Goal: Task Accomplishment & Management: Manage account settings

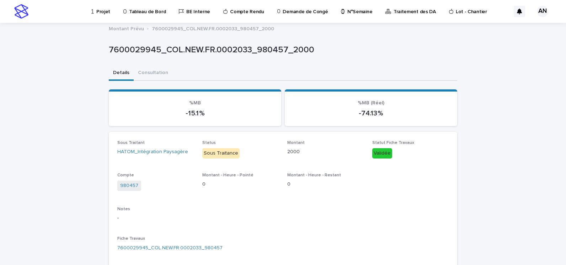
click at [98, 11] on p "Projet" at bounding box center [103, 7] width 14 height 15
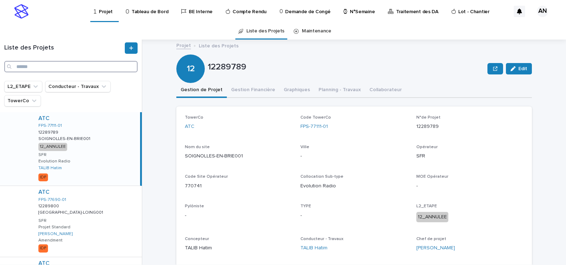
click at [96, 71] on input "Search" at bounding box center [70, 66] width 133 height 11
paste input "**********"
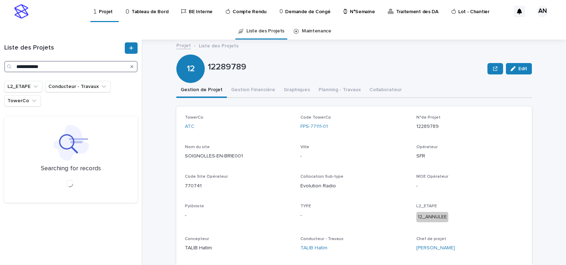
type input "**********"
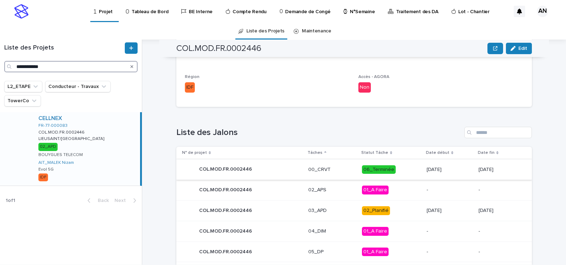
scroll to position [281, 0]
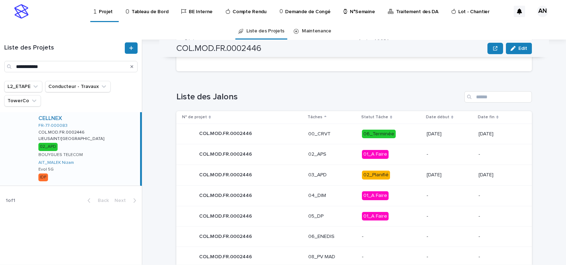
click at [332, 172] on p "03_APD" at bounding box center [332, 175] width 48 height 6
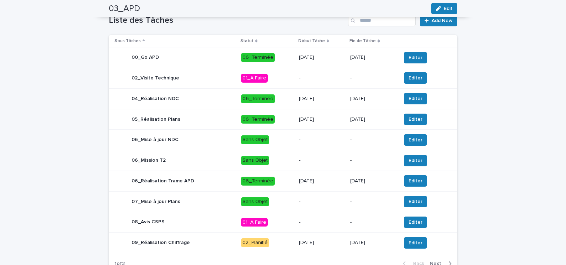
scroll to position [285, 0]
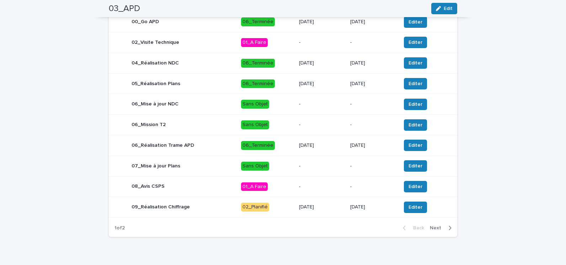
click at [285, 210] on p "02_Planifié" at bounding box center [267, 206] width 52 height 9
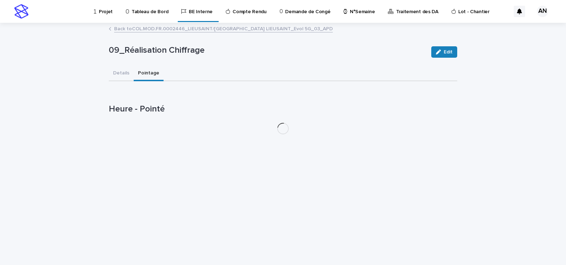
click at [148, 74] on button "Pointage" at bounding box center [149, 73] width 30 height 15
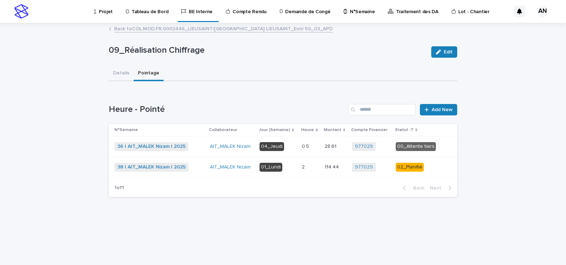
click at [198, 169] on div "38 | AIT_MALEK Nizam | 2025 + 0" at bounding box center [160, 167] width 90 height 9
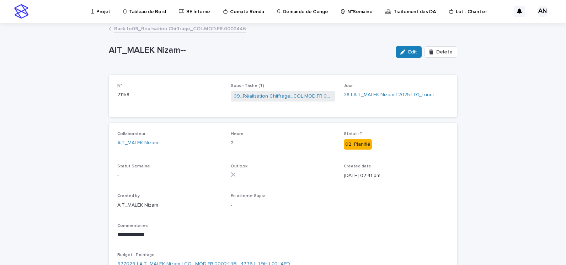
click at [149, 28] on link "Back to 09_Réalisation Chiffrage_COL.MOD.FR.0002446" at bounding box center [180, 28] width 132 height 8
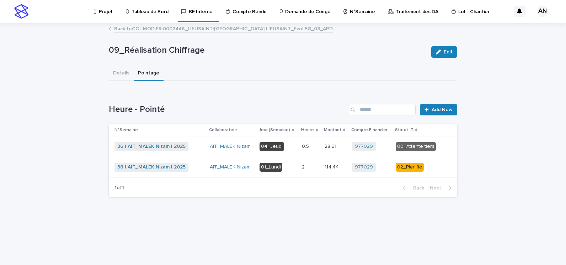
click at [158, 28] on link "Back to COL.MOD.FR.0002446_LIEUSAINT/RUE DU DANEMARK_ LIEUSAINT_Evol 5G_03_APD" at bounding box center [223, 28] width 219 height 8
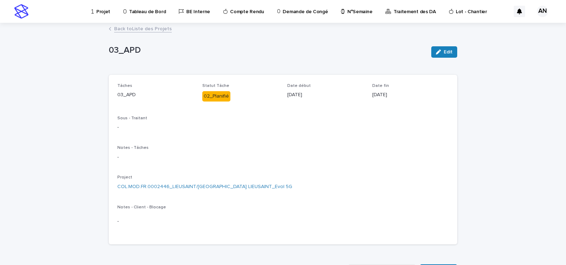
click at [145, 30] on link "Back to Liste des Projets" at bounding box center [143, 28] width 58 height 8
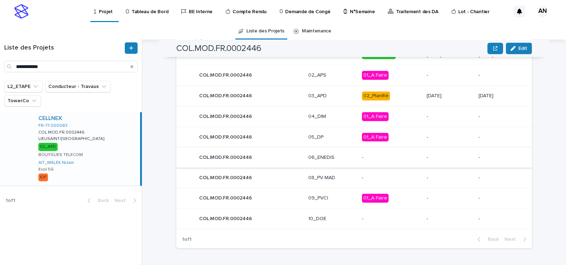
scroll to position [288, 0]
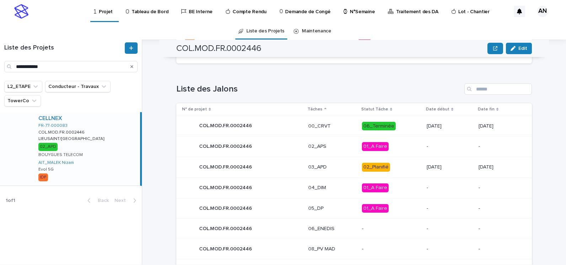
click at [334, 170] on div "03_APD" at bounding box center [332, 167] width 48 height 12
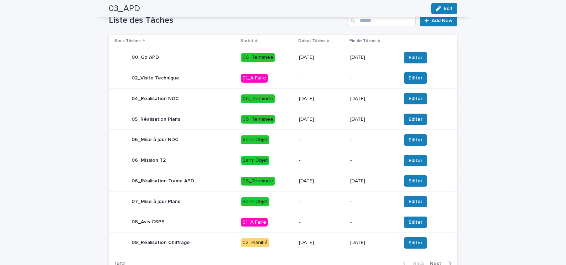
scroll to position [298, 0]
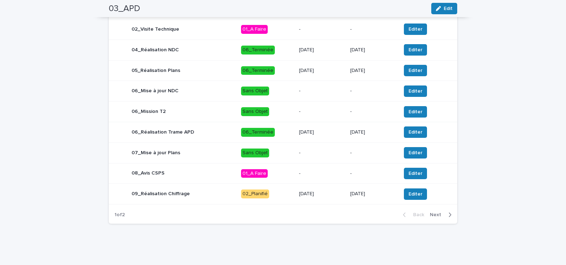
click at [439, 213] on span "Next" at bounding box center [438, 214] width 16 height 5
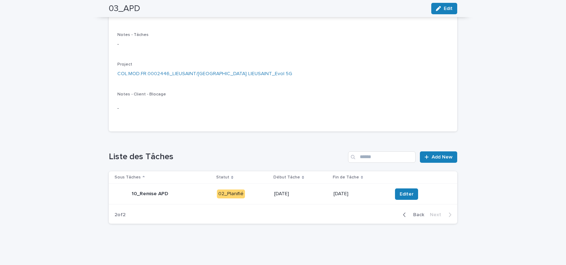
click at [191, 197] on div "10_Remise APD" at bounding box center [163, 194] width 97 height 14
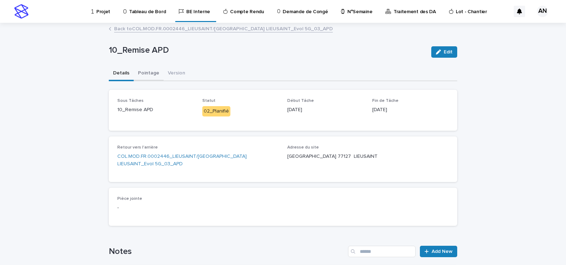
click at [144, 72] on button "Pointage" at bounding box center [149, 73] width 30 height 15
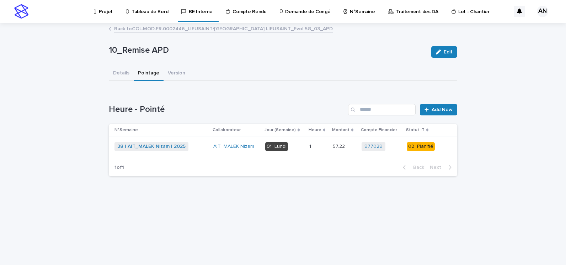
click at [199, 146] on div "38 | AIT_MALEK Nizam | 2025 + 0" at bounding box center [161, 146] width 93 height 9
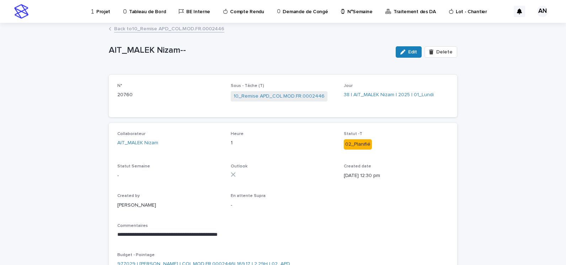
click at [96, 13] on div "Projet" at bounding box center [102, 7] width 23 height 15
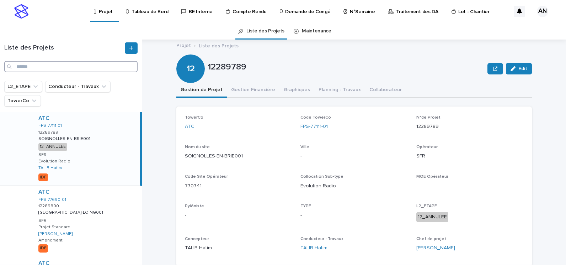
click at [60, 66] on input "Search" at bounding box center [70, 66] width 133 height 11
paste input "**********"
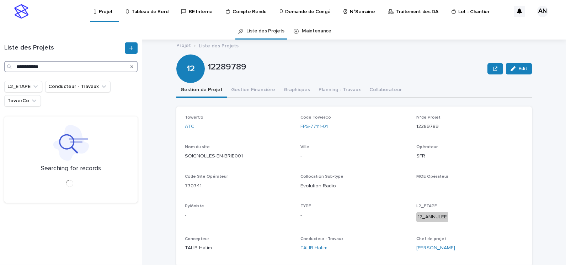
type input "**********"
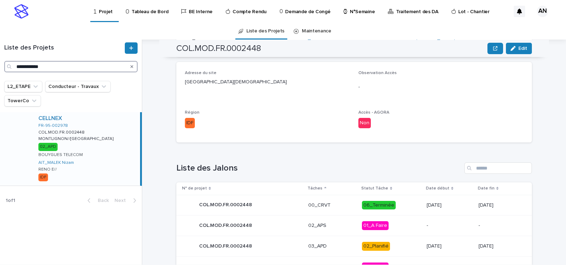
scroll to position [281, 0]
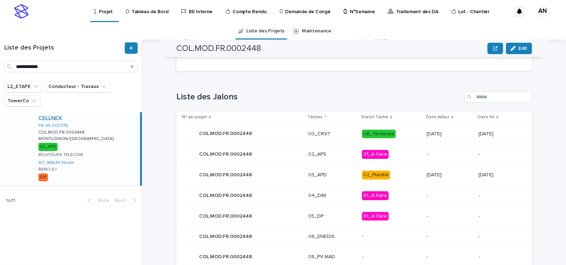
click at [339, 177] on p "03_APD" at bounding box center [332, 175] width 48 height 6
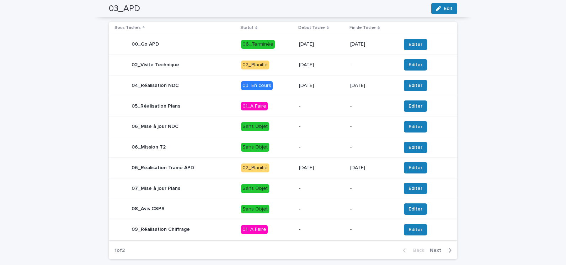
scroll to position [227, 0]
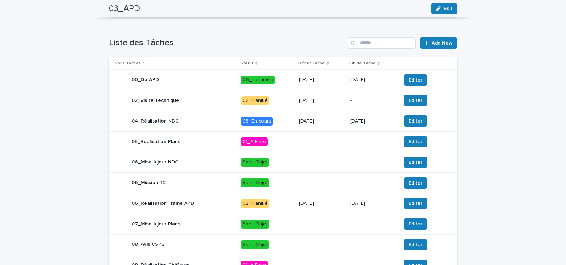
click at [198, 121] on div "04_Réalisation NDC" at bounding box center [175, 121] width 121 height 14
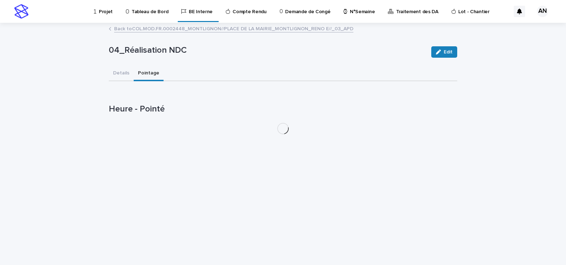
click at [152, 73] on button "Pointage" at bounding box center [149, 73] width 30 height 15
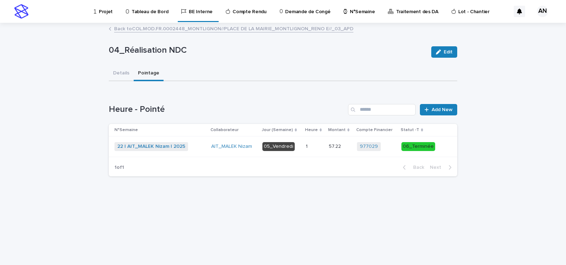
click at [211, 147] on td "AIT_MALEK Nizam" at bounding box center [233, 146] width 51 height 21
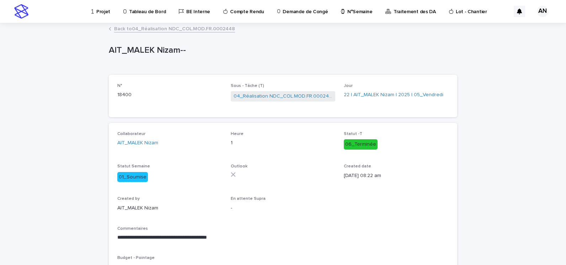
click at [191, 30] on link "Back to 04_Réalisation NDC_COL.MOD.FR.0002448" at bounding box center [174, 28] width 121 height 8
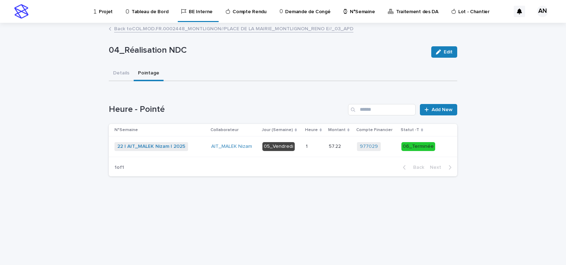
click at [188, 31] on link "Back to COL.MOD.FR.0002448_MONTLIGNON//PLACE DE LA MAIRIE_MONTLIGNON_RENO E//_0…" at bounding box center [233, 28] width 239 height 8
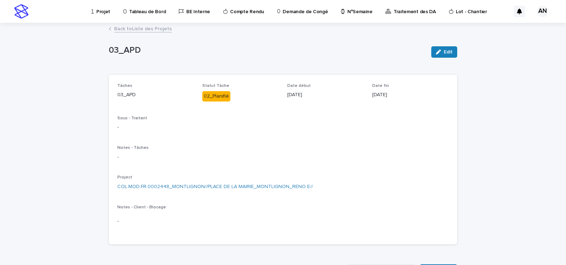
click at [158, 32] on link "Back to Liste des Projets" at bounding box center [143, 28] width 58 height 8
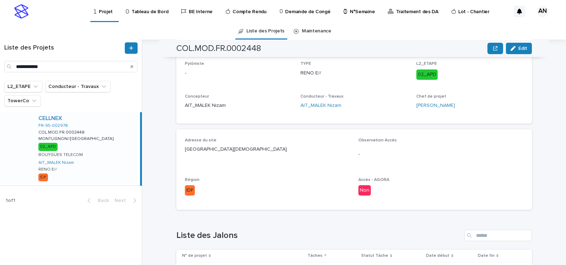
scroll to position [285, 0]
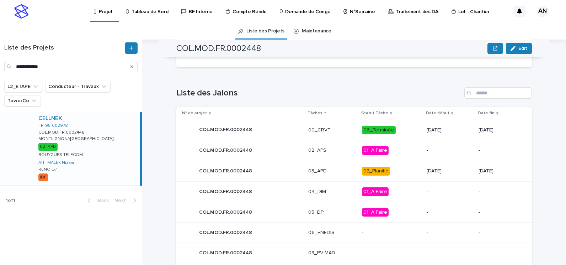
click at [288, 173] on div "COL.MOD.FR.0002448 COL.MOD.FR.0002448" at bounding box center [242, 171] width 121 height 14
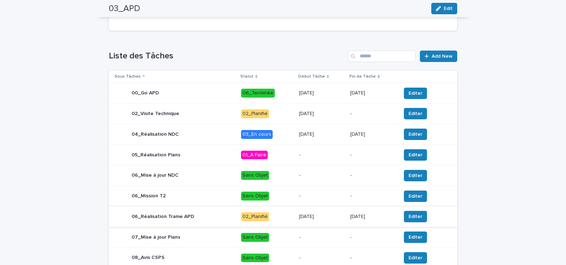
scroll to position [249, 0]
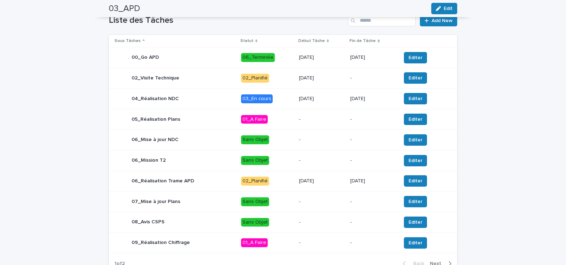
click at [206, 182] on div "06_Réalisation Trame APD" at bounding box center [175, 181] width 121 height 14
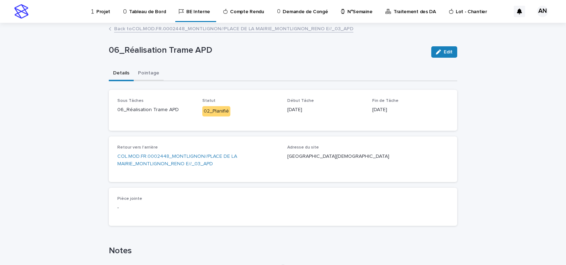
click at [146, 75] on button "Pointage" at bounding box center [149, 73] width 30 height 15
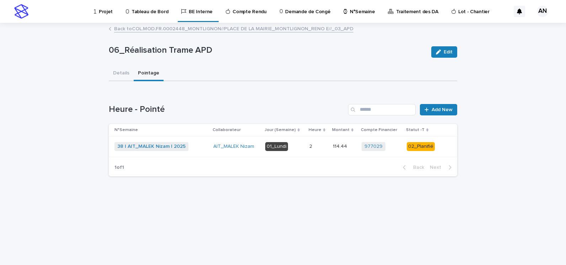
click at [195, 149] on div "38 | AIT_MALEK Nizam | 2025 + 0" at bounding box center [161, 146] width 93 height 9
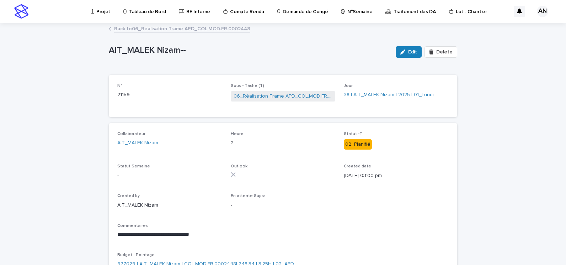
click at [200, 26] on link "Back to 06_Réalisation Trame APD_COL.MOD.FR.0002448" at bounding box center [182, 28] width 136 height 8
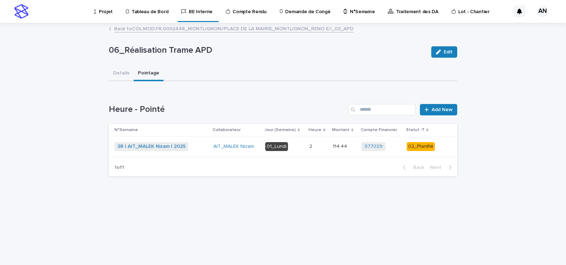
click at [200, 28] on link "Back to COL.MOD.FR.0002448_MONTLIGNON//PLACE DE LA MAIRIE_MONTLIGNON_RENO E//_0…" at bounding box center [233, 28] width 239 height 8
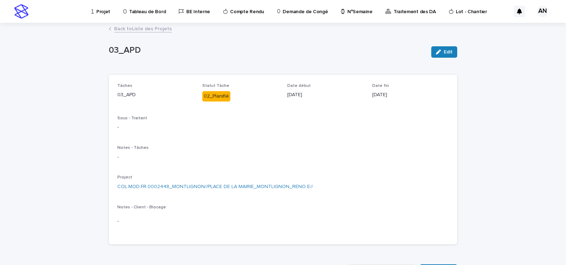
scroll to position [142, 0]
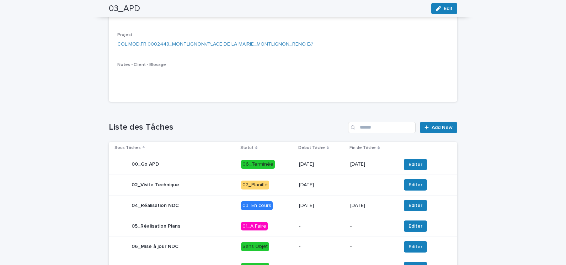
click at [288, 208] on p "03_En cours" at bounding box center [267, 205] width 52 height 9
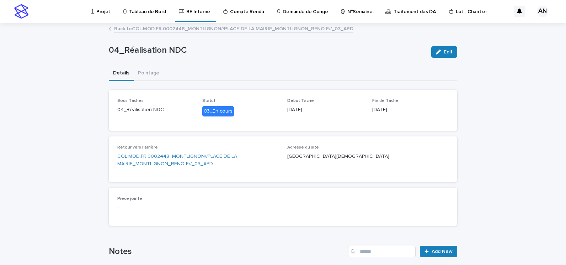
scroll to position [107, 0]
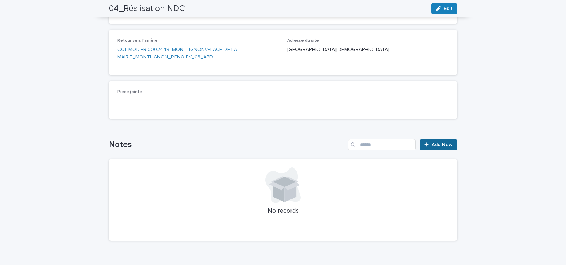
click at [441, 145] on span "Add New" at bounding box center [442, 144] width 21 height 5
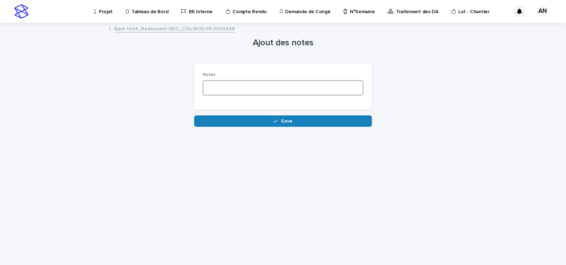
click at [258, 89] on textarea at bounding box center [283, 87] width 161 height 15
click at [265, 83] on textarea "**********" at bounding box center [283, 87] width 161 height 15
paste textarea "**********"
click at [301, 86] on textarea "**********" at bounding box center [283, 87] width 161 height 15
paste textarea "**********"
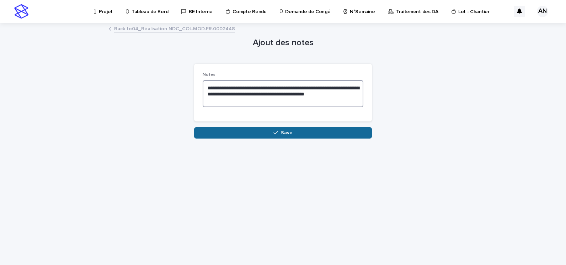
type textarea "**********"
click at [277, 134] on icon "button" at bounding box center [276, 132] width 4 height 5
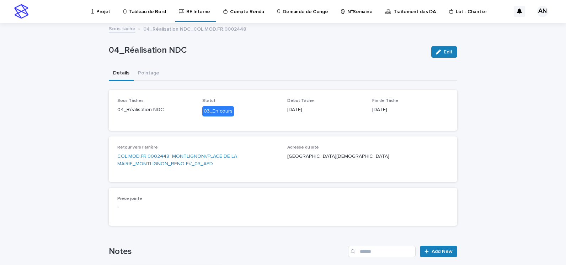
click at [104, 14] on p "Projet" at bounding box center [103, 7] width 14 height 15
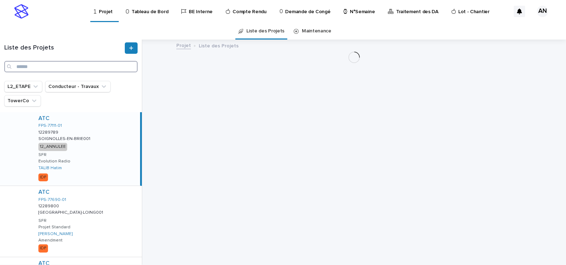
click at [70, 65] on input "Search" at bounding box center [70, 66] width 133 height 11
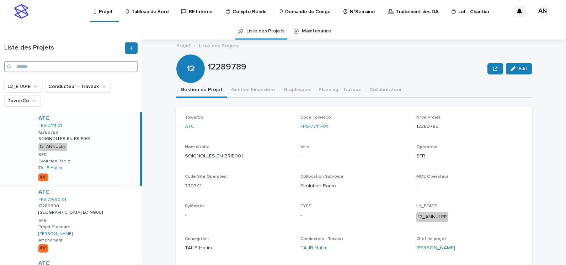
paste input "**********"
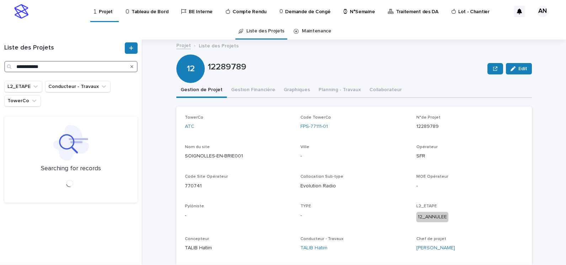
type input "**********"
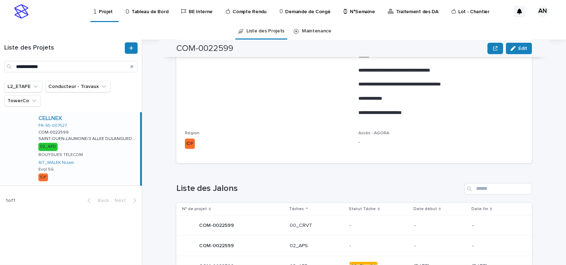
scroll to position [427, 0]
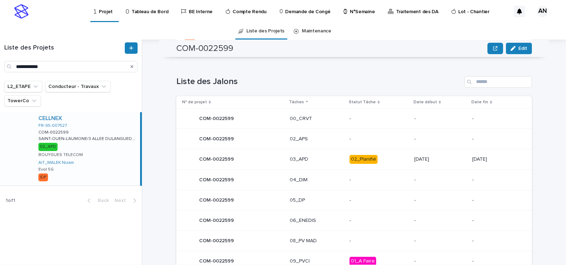
click at [316, 162] on p "03_APD" at bounding box center [317, 159] width 54 height 6
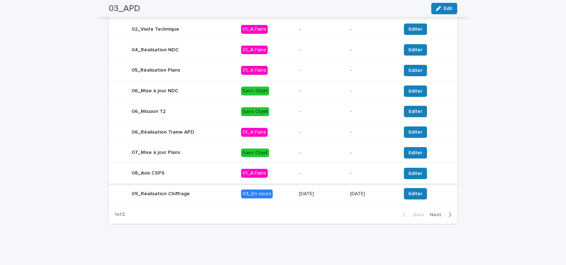
scroll to position [259, 0]
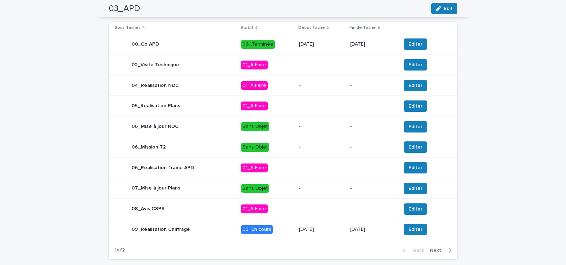
click at [446, 249] on div "button" at bounding box center [449, 250] width 6 height 6
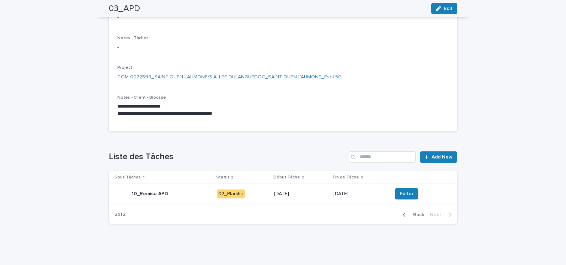
click at [191, 193] on div "10_Remise APD" at bounding box center [163, 193] width 97 height 14
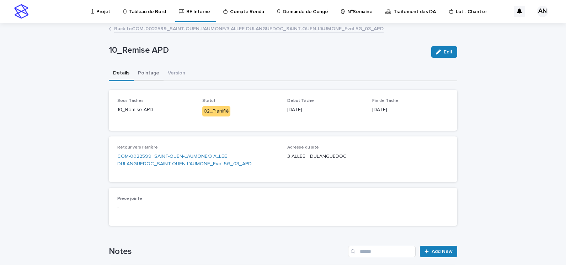
click at [149, 72] on button "Pointage" at bounding box center [149, 73] width 30 height 15
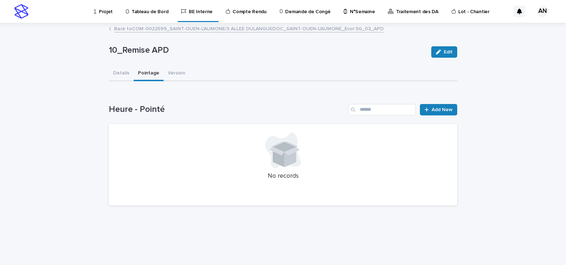
click at [143, 30] on link "Back to COM-0022599_SAINT-OUEN-L'AUMONE/3 ALLEE DULANGUEDOC_SAINT-OUEN-L'AUMONE…" at bounding box center [249, 28] width 270 height 8
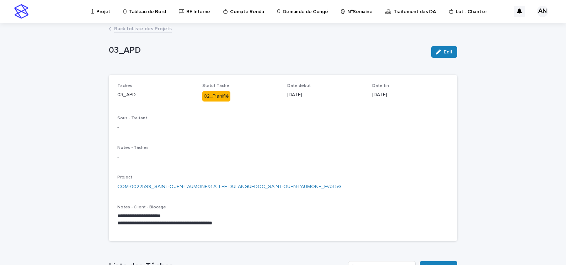
click at [142, 30] on link "Back to Liste des Projets" at bounding box center [143, 28] width 58 height 8
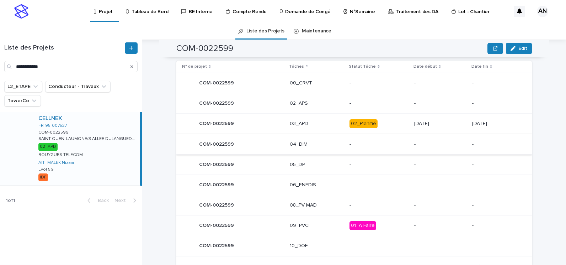
scroll to position [455, 0]
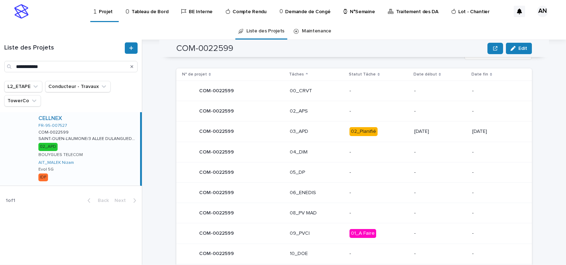
click at [315, 134] on p "03_APD" at bounding box center [317, 131] width 54 height 6
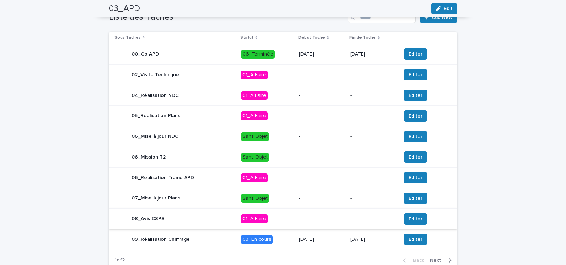
scroll to position [295, 0]
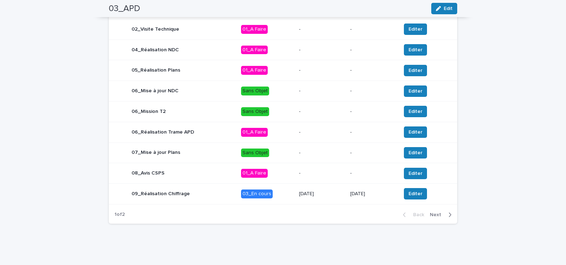
click at [204, 199] on div "09_Réalisation Chiffrage" at bounding box center [175, 193] width 121 height 14
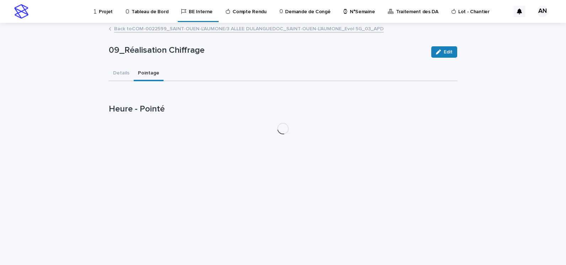
click at [145, 73] on button "Pointage" at bounding box center [149, 73] width 30 height 15
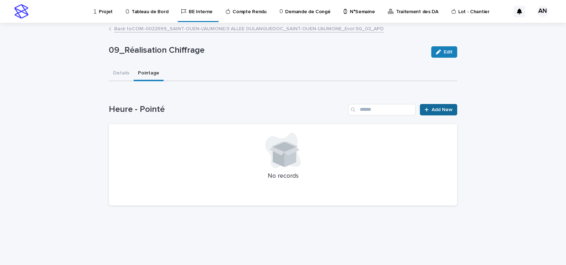
click at [429, 110] on icon at bounding box center [427, 109] width 4 height 5
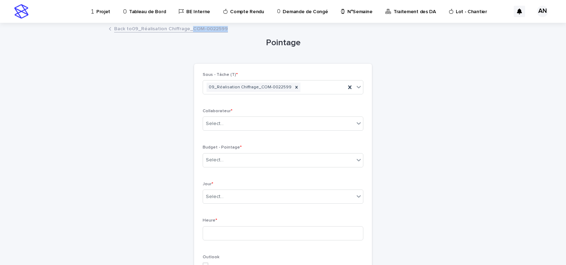
drag, startPoint x: 228, startPoint y: 29, endPoint x: 187, endPoint y: 33, distance: 40.7
click at [187, 33] on div "Back to 09_Réalisation Chiffrage_COM-0022599" at bounding box center [283, 29] width 356 height 10
copy link "COM-0022599"
click at [248, 159] on div "Select..." at bounding box center [278, 160] width 151 height 12
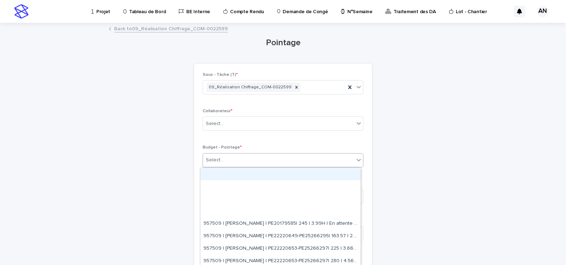
paste input "**********"
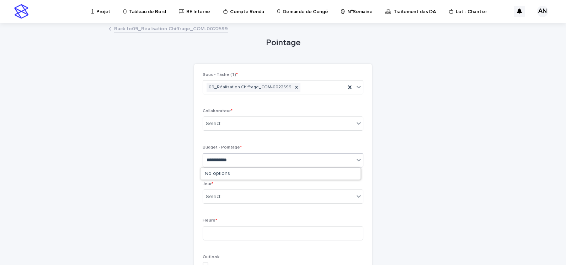
type input "**********"
click at [447, 126] on div "Pointage Loading... Saving… Loading... Saving… Loading... Saving… Sous - Tâche …" at bounding box center [283, 240] width 349 height 434
click at [180, 29] on link "Back to 09_Réalisation Chiffrage_COM-0022599" at bounding box center [171, 28] width 114 height 8
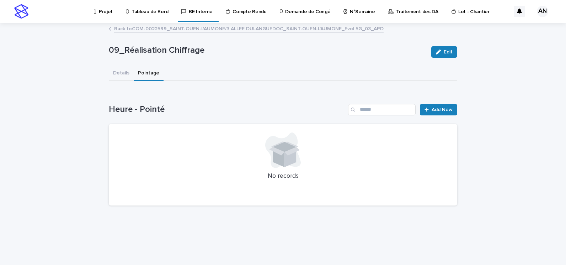
click at [159, 31] on link "Back to COM-0022599_SAINT-OUEN-L'AUMONE/3 ALLEE DULANGUEDOC_SAINT-OUEN-L'AUMONE…" at bounding box center [249, 28] width 270 height 8
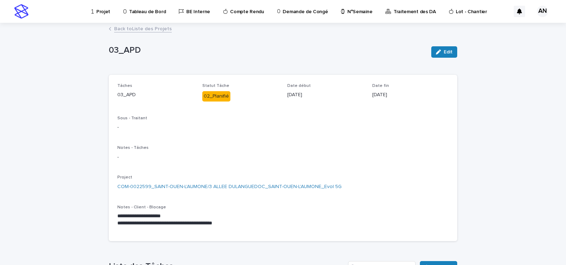
click at [146, 31] on link "Back to Liste des Projets" at bounding box center [143, 28] width 58 height 8
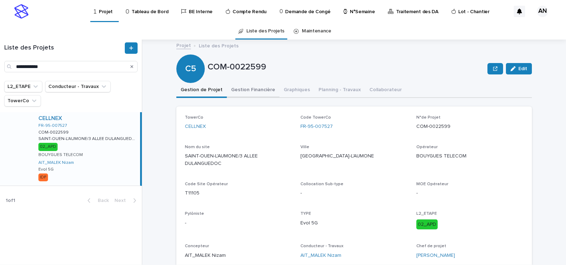
click at [241, 89] on button "Gestion Financière" at bounding box center [253, 90] width 53 height 15
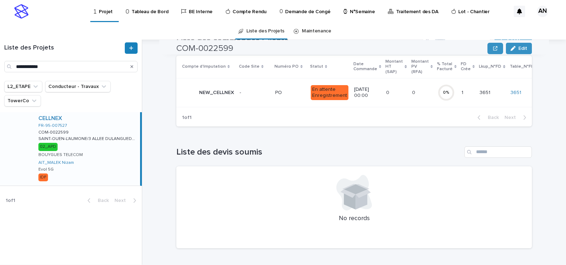
scroll to position [19, 0]
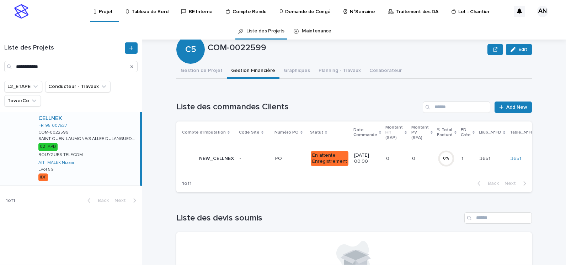
click at [289, 163] on div "PO PO" at bounding box center [290, 159] width 30 height 12
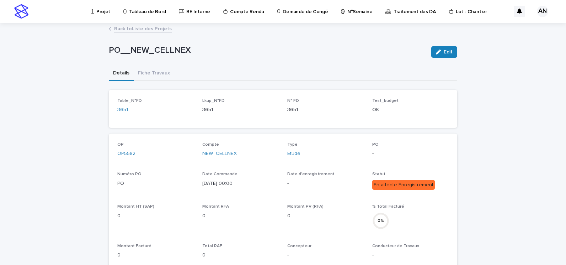
click at [145, 71] on button "Fiche Travaux" at bounding box center [154, 73] width 41 height 15
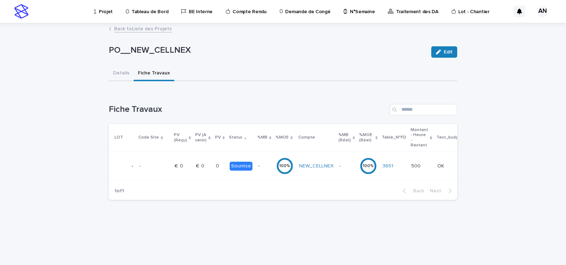
click at [208, 171] on td "€  0 €  0" at bounding box center [203, 166] width 20 height 29
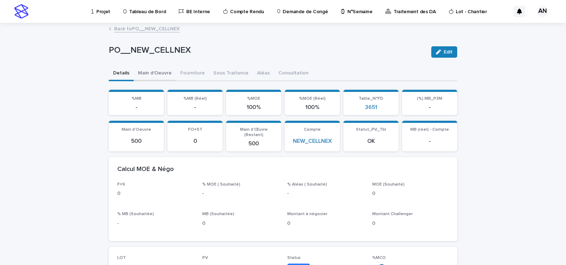
click at [146, 79] on button "Main d'Oeuvre" at bounding box center [155, 73] width 42 height 15
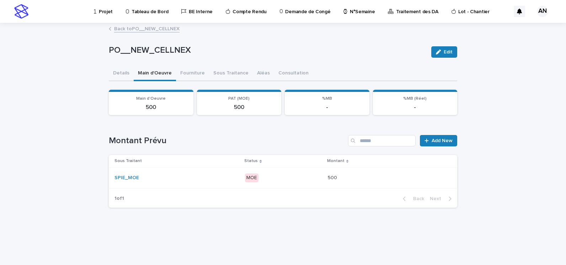
click at [202, 180] on div "SPIE_MOE" at bounding box center [177, 178] width 124 height 6
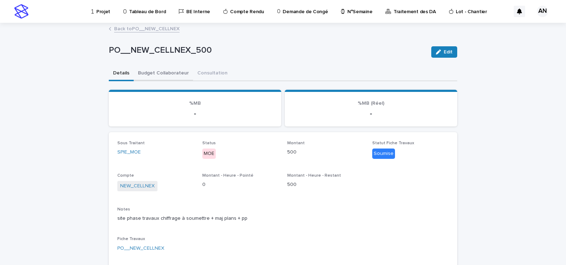
click at [160, 74] on button "Budget Collaborateur" at bounding box center [163, 73] width 59 height 15
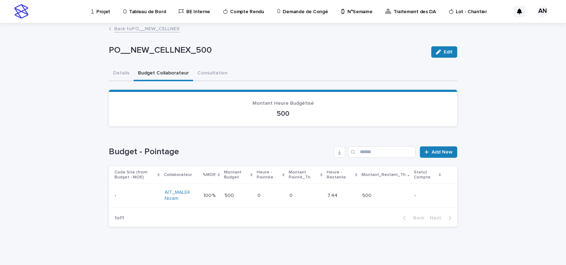
click at [239, 198] on p at bounding box center [238, 195] width 27 height 6
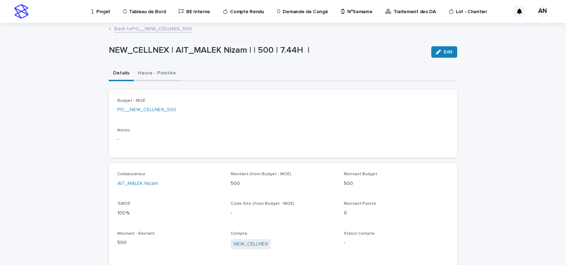
click at [161, 73] on button "Heure - Pointée" at bounding box center [157, 73] width 47 height 15
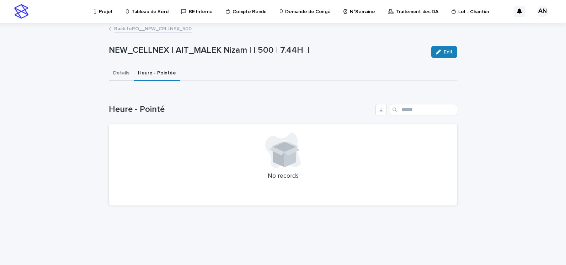
click at [126, 76] on button "Details" at bounding box center [121, 73] width 25 height 15
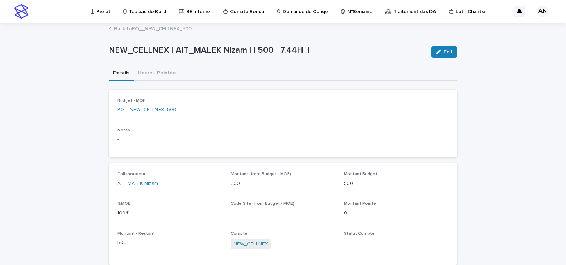
click at [146, 30] on link "Back to PO__NEW_CELLNEX_500" at bounding box center [153, 28] width 78 height 8
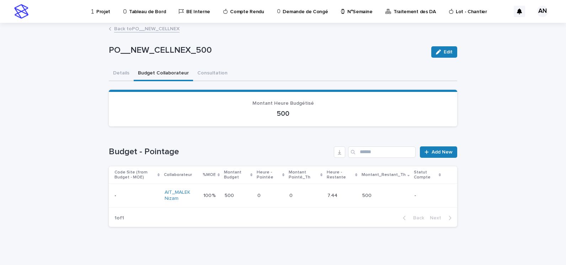
click at [144, 29] on link "Back to PO__NEW_CELLNEX" at bounding box center [146, 28] width 65 height 8
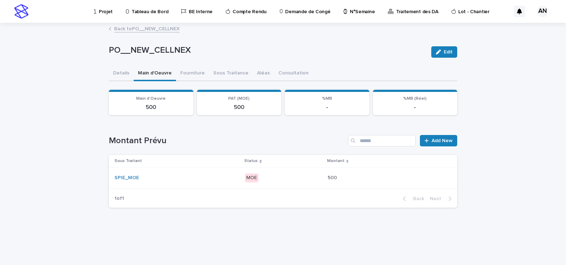
click at [144, 29] on link "Back to PO__NEW_CELLNEX" at bounding box center [146, 28] width 65 height 8
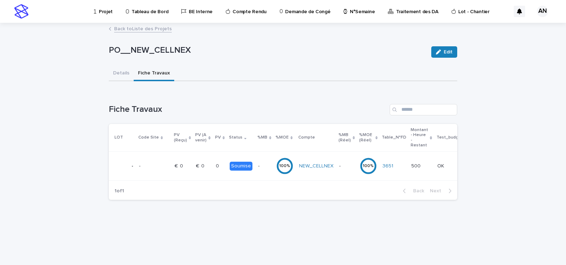
click at [144, 29] on link "Back to Liste des Projets" at bounding box center [143, 28] width 58 height 8
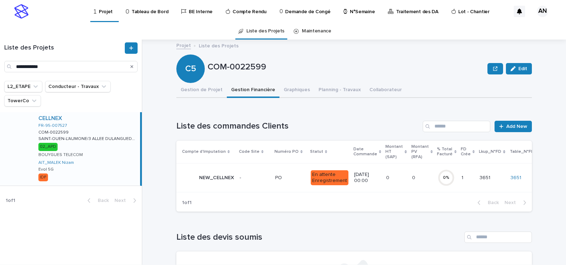
click at [132, 67] on icon "Search" at bounding box center [132, 66] width 3 height 3
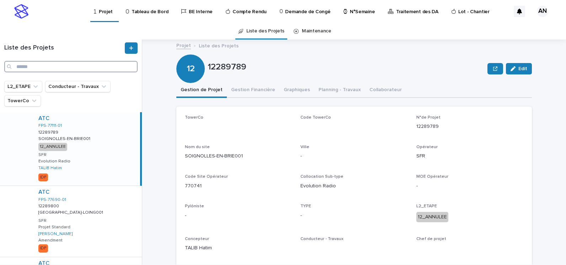
click at [80, 69] on input "Search" at bounding box center [70, 66] width 133 height 11
paste input "**********"
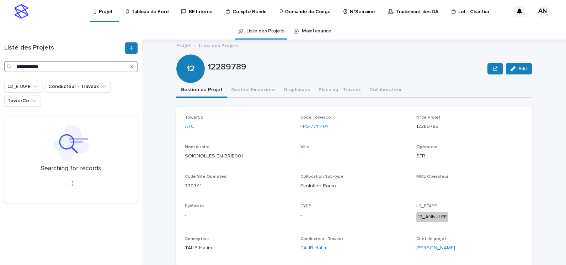
type input "**********"
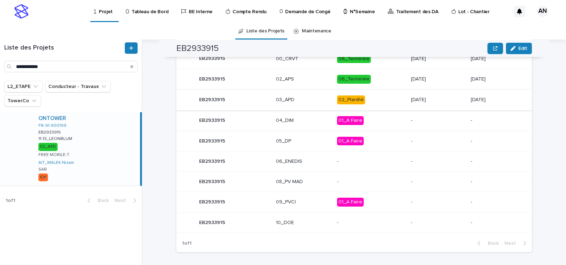
scroll to position [320, 0]
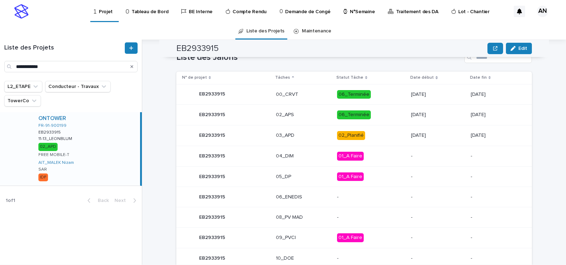
click at [302, 136] on p "03_APD" at bounding box center [303, 135] width 55 height 6
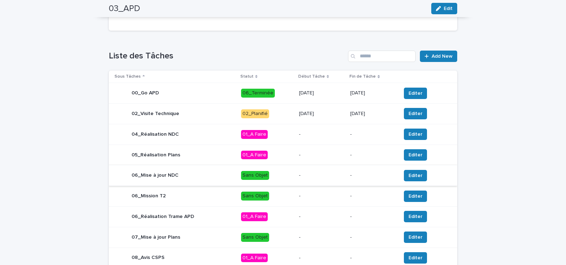
scroll to position [298, 0]
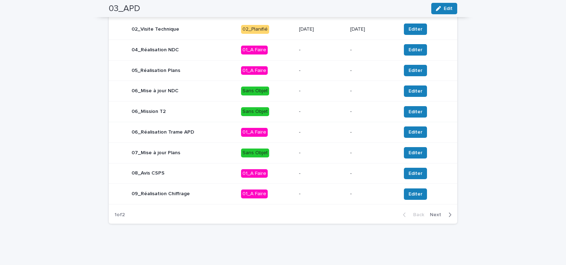
click at [435, 213] on span "Next" at bounding box center [438, 214] width 16 height 5
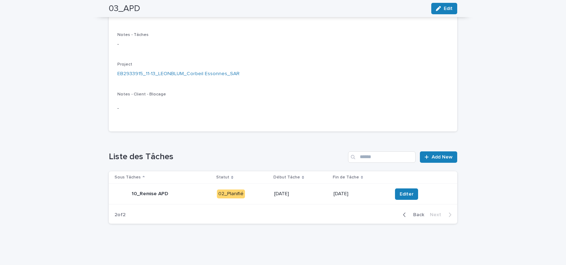
scroll to position [0, 0]
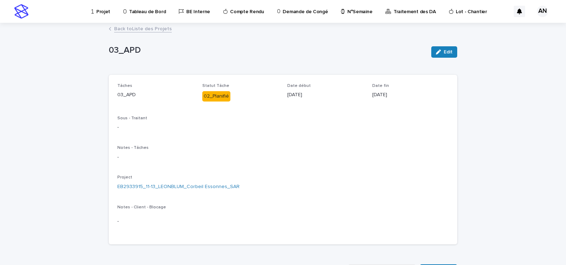
click at [148, 27] on link "Back to Liste des Projets" at bounding box center [143, 28] width 58 height 8
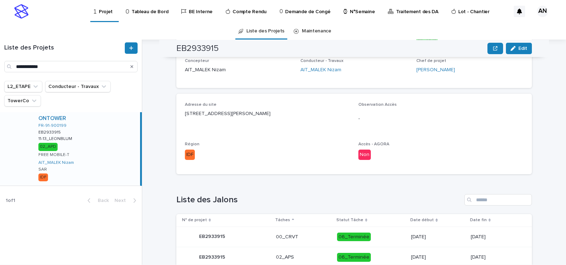
scroll to position [320, 0]
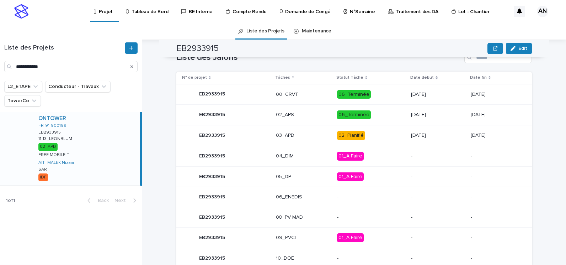
click at [252, 135] on div "EB2933915 EB2933915" at bounding box center [226, 135] width 88 height 14
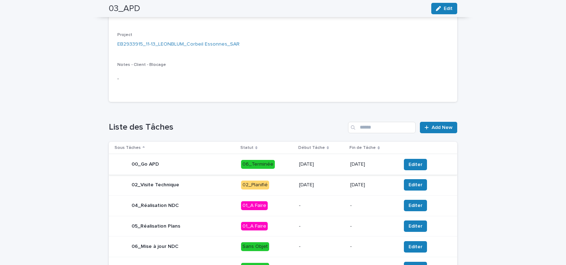
scroll to position [298, 0]
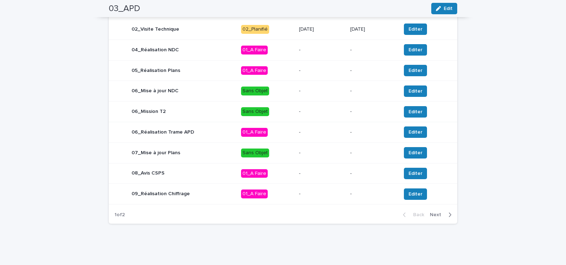
click at [430, 214] on span "Next" at bounding box center [438, 214] width 16 height 5
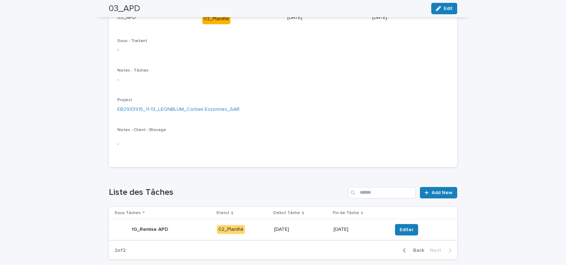
scroll to position [113, 0]
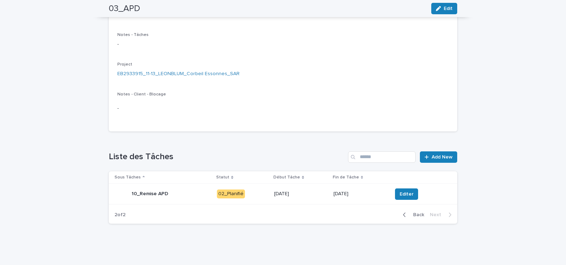
click at [191, 193] on div "10_Remise APD" at bounding box center [163, 194] width 97 height 14
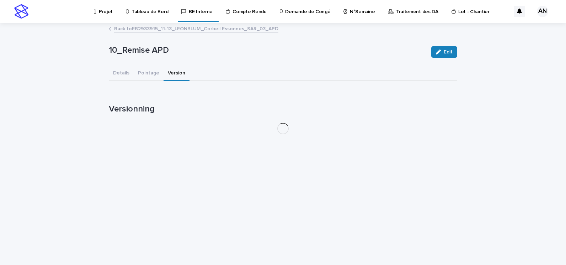
click at [168, 77] on button "Version" at bounding box center [177, 73] width 26 height 15
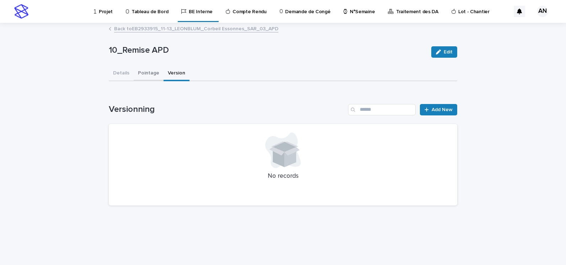
click at [149, 77] on button "Pointage" at bounding box center [149, 73] width 30 height 15
click at [127, 76] on button "Details" at bounding box center [121, 73] width 25 height 15
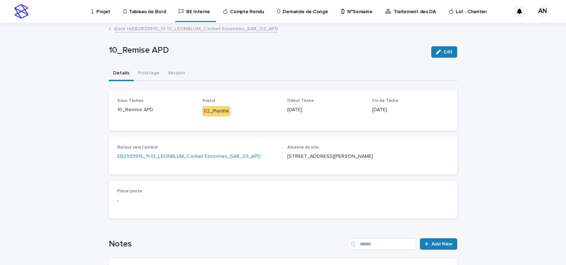
click at [148, 26] on link "Back to EB2933915_11-13_LEONBLUM_Corbeil Essonnes_SAR_03_APD" at bounding box center [196, 28] width 164 height 8
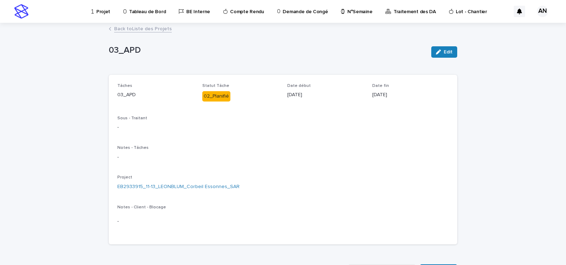
click at [102, 13] on p "Projet" at bounding box center [103, 7] width 14 height 15
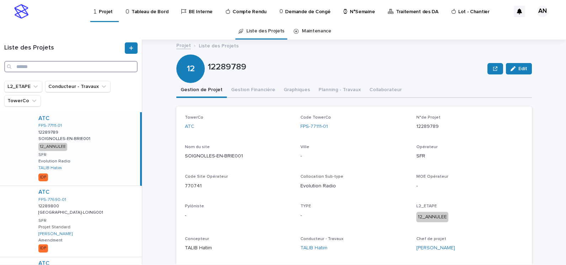
click at [84, 62] on input "Search" at bounding box center [70, 66] width 133 height 11
paste input "**********"
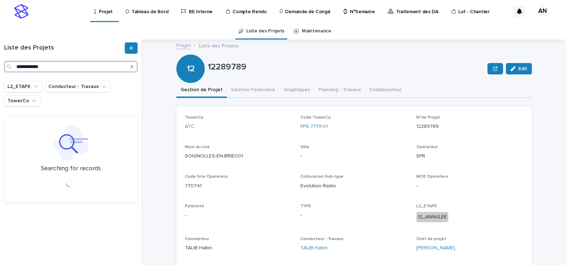
type input "**********"
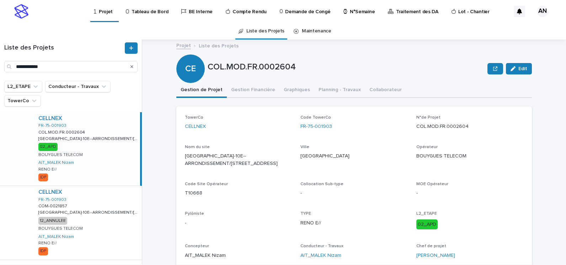
click at [106, 174] on div "CELLNEX FR-75-001903 COL.MOD.FR.0002604 COL.MOD.FR.0002604 PARIS-10E--ARRONDISS…" at bounding box center [86, 148] width 107 height 73
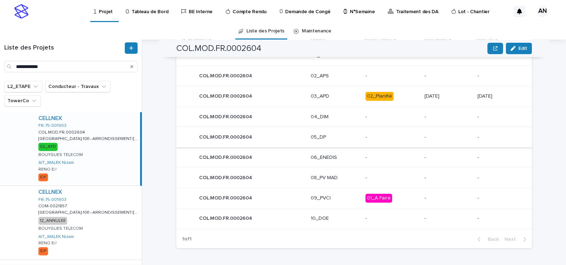
scroll to position [330, 0]
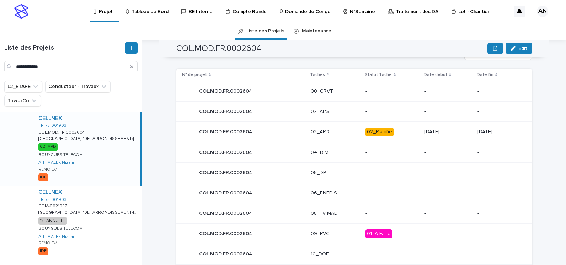
click at [336, 134] on p "03_APD" at bounding box center [335, 132] width 49 height 6
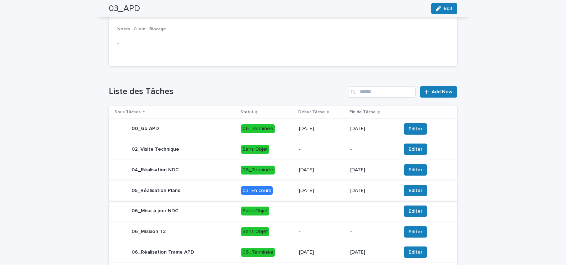
scroll to position [249, 0]
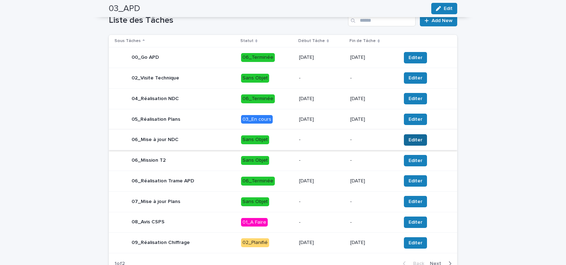
click at [410, 141] on span "Editer" at bounding box center [416, 139] width 14 height 7
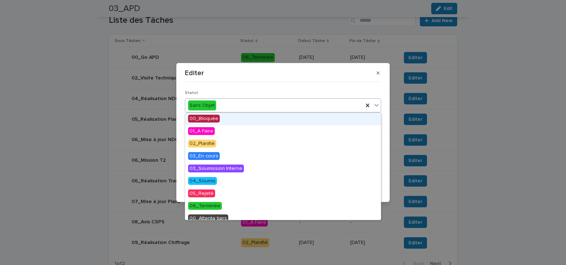
click at [376, 105] on icon at bounding box center [376, 104] width 7 height 7
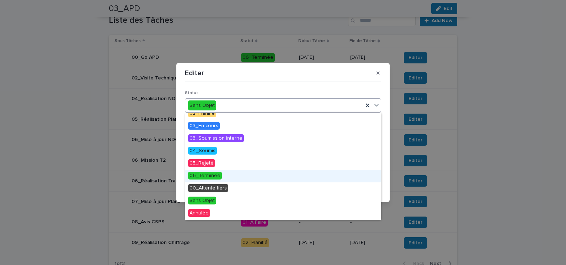
scroll to position [0, 0]
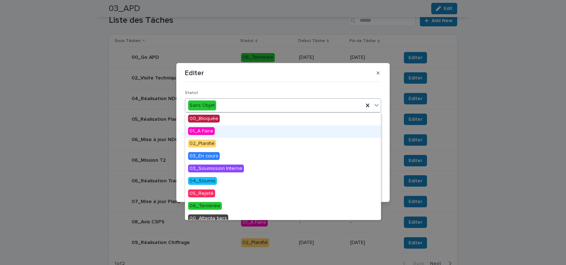
click at [217, 130] on div "01_A Faire" at bounding box center [283, 131] width 196 height 12
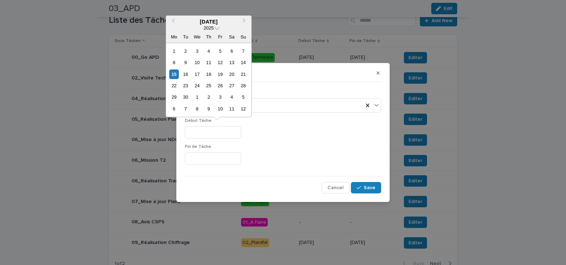
click at [222, 133] on input "text" at bounding box center [213, 132] width 56 height 12
click at [176, 76] on div "15" at bounding box center [174, 74] width 10 height 10
type input "*********"
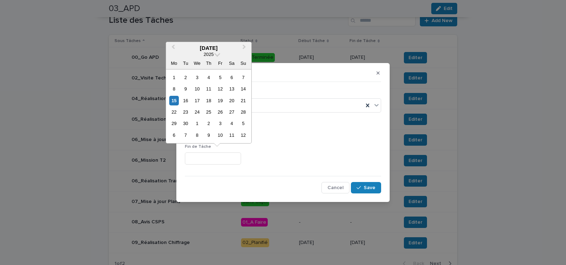
click at [218, 161] on input "text" at bounding box center [213, 158] width 56 height 12
click at [224, 101] on div "19" at bounding box center [221, 101] width 10 height 10
type input "*********"
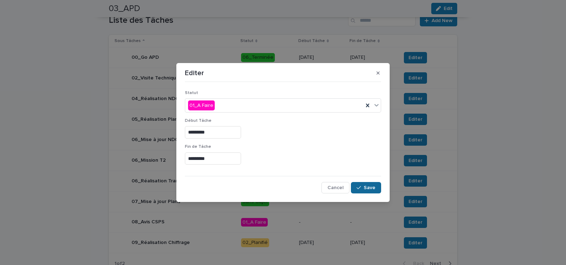
click at [369, 185] on span "Save" at bounding box center [370, 187] width 12 height 5
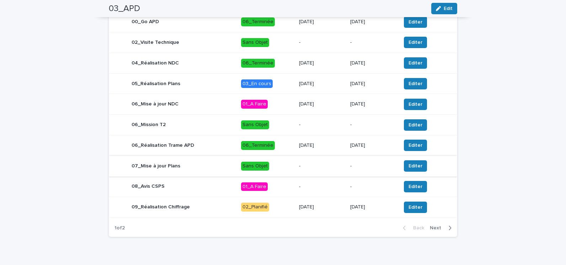
scroll to position [298, 0]
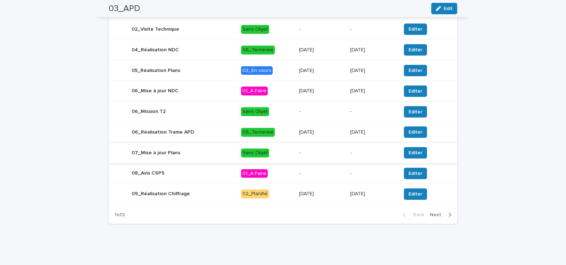
click at [282, 195] on p "02_Planifié" at bounding box center [267, 193] width 52 height 9
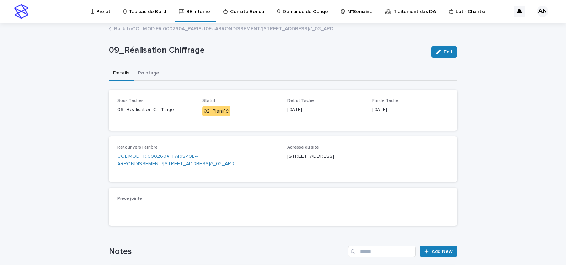
click at [150, 71] on button "Pointage" at bounding box center [149, 73] width 30 height 15
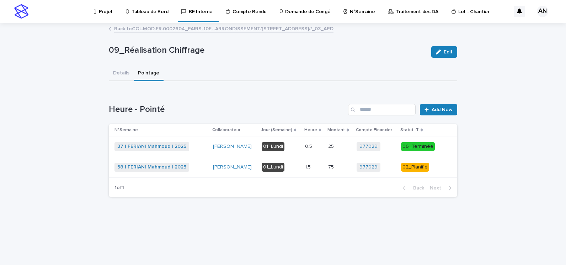
click at [200, 166] on div "38 | FERIANI Mahmoud | 2025 + 0" at bounding box center [161, 167] width 93 height 9
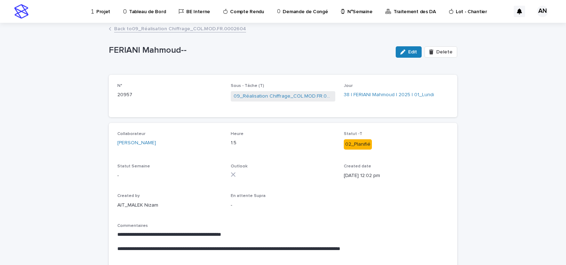
click at [150, 28] on link "Back to 09_Réalisation Chiffrage_COL.MOD.FR.0002604" at bounding box center [180, 28] width 132 height 8
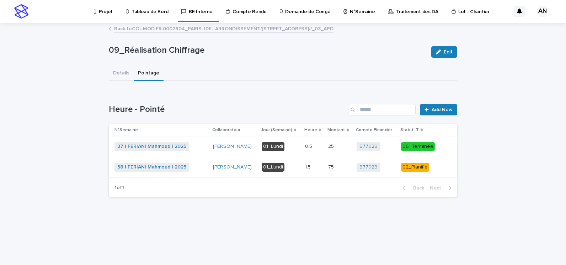
click at [175, 28] on link "Back to COL.MOD.FR.0002604_PARIS-10E--ARRONDISSEMENT/118 rue LAFAYETTE_PARIS _R…" at bounding box center [223, 28] width 219 height 8
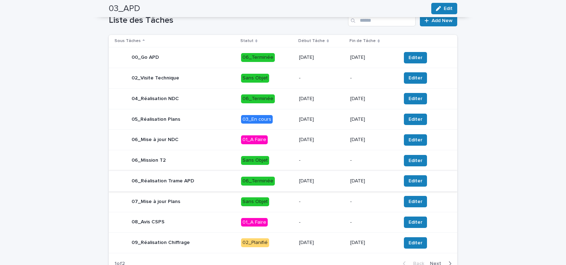
scroll to position [298, 0]
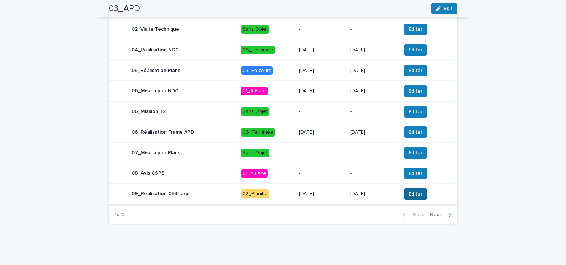
click at [412, 194] on span "Editer" at bounding box center [416, 193] width 14 height 7
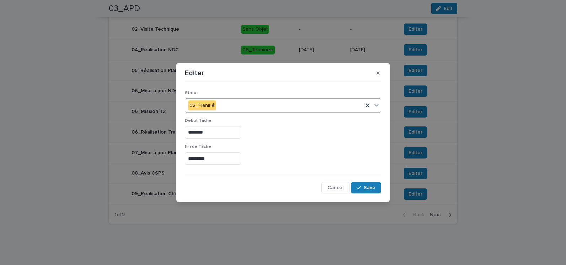
click at [378, 105] on icon at bounding box center [377, 105] width 4 height 2
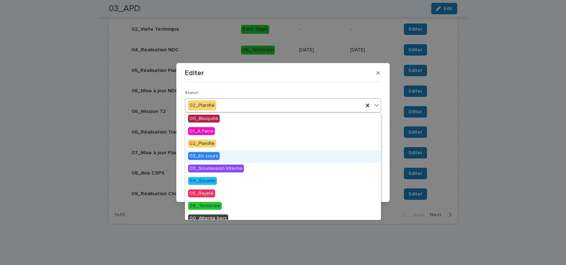
click at [229, 155] on div "03_En cours" at bounding box center [283, 156] width 196 height 12
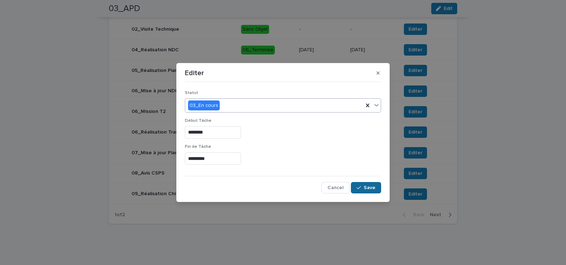
click at [365, 185] on span "Save" at bounding box center [370, 187] width 12 height 5
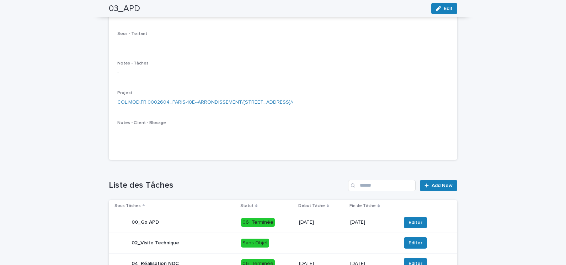
scroll to position [0, 0]
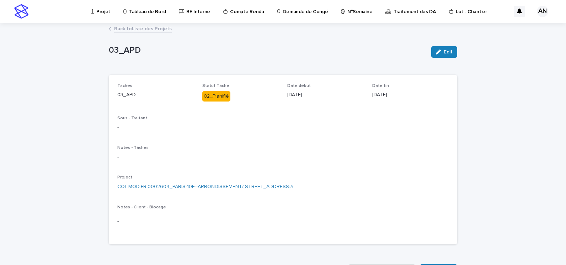
click at [144, 29] on link "Back to Liste des Projets" at bounding box center [143, 28] width 58 height 8
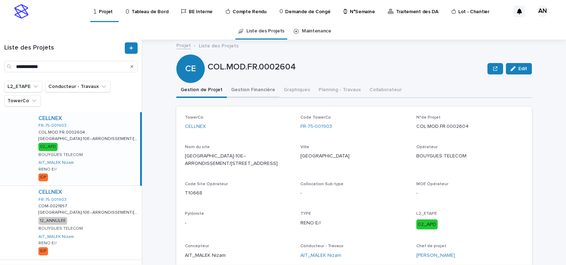
click at [253, 88] on button "Gestion Financière" at bounding box center [253, 90] width 53 height 15
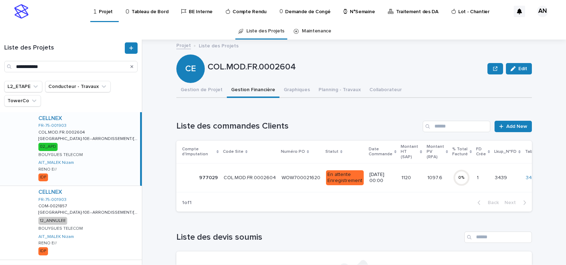
click at [282, 181] on div "WOW700021620 WOW700021620" at bounding box center [301, 178] width 39 height 12
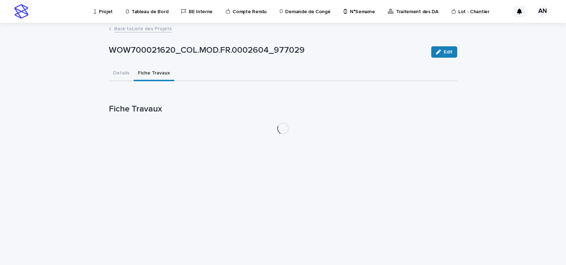
click at [150, 69] on button "Fiche Travaux" at bounding box center [154, 73] width 41 height 15
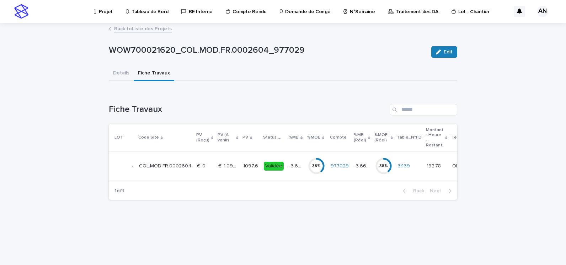
click at [253, 171] on td "1097.6 1097.6" at bounding box center [250, 166] width 21 height 29
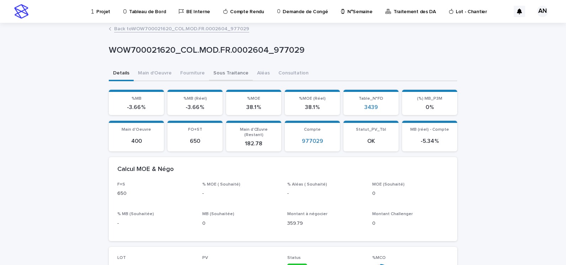
click at [224, 71] on button "Sous Traitance" at bounding box center [231, 73] width 44 height 15
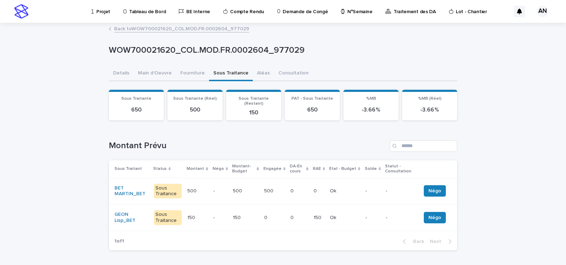
click at [255, 193] on td "500 500" at bounding box center [245, 190] width 31 height 27
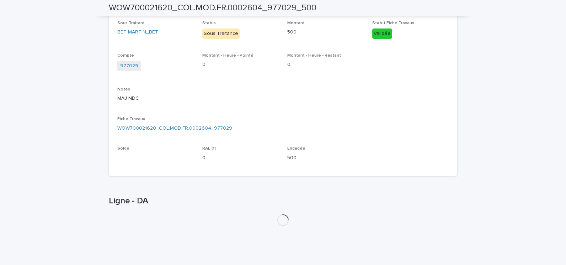
scroll to position [173, 0]
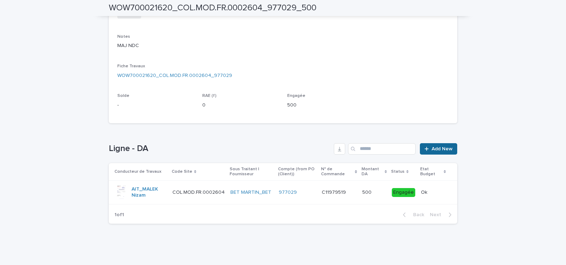
click at [445, 146] on span "Add New" at bounding box center [442, 148] width 21 height 5
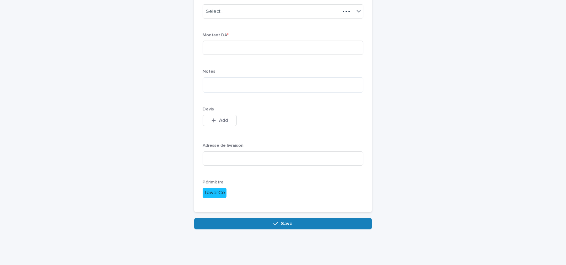
scroll to position [69, 0]
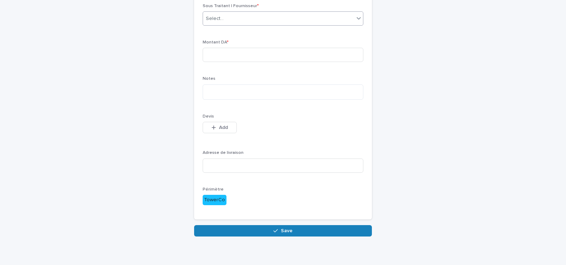
click at [332, 25] on div "Select..." at bounding box center [283, 18] width 161 height 14
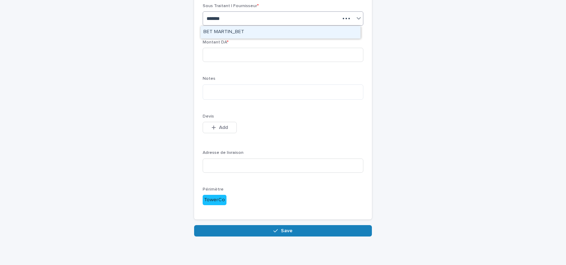
type input "********"
click at [261, 34] on div "BET MARTIN_BET" at bounding box center [281, 32] width 160 height 12
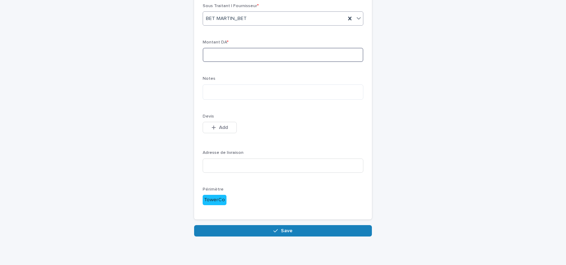
click at [272, 57] on input at bounding box center [283, 55] width 161 height 14
type input "***"
click at [242, 91] on textarea at bounding box center [283, 91] width 161 height 15
type textarea "**********"
click at [220, 166] on input at bounding box center [283, 165] width 161 height 14
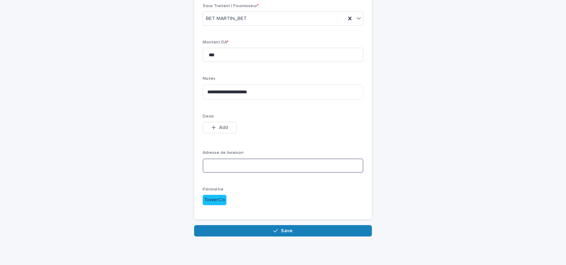
paste input "**********"
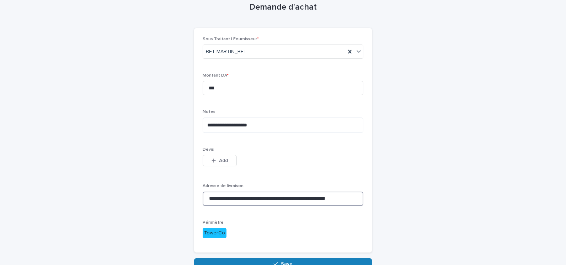
scroll to position [71, 0]
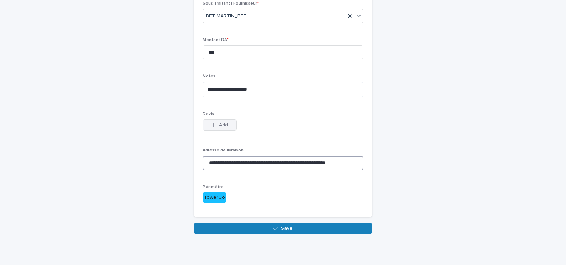
type input "**********"
click at [221, 124] on span "Add" at bounding box center [223, 124] width 9 height 5
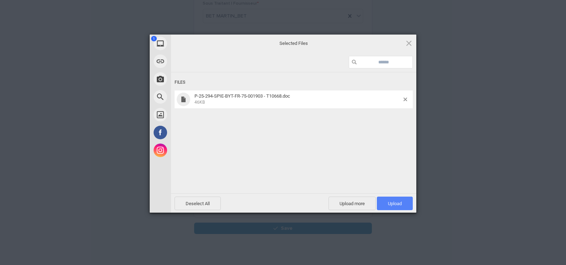
click at [402, 207] on span "Upload 1" at bounding box center [395, 203] width 36 height 14
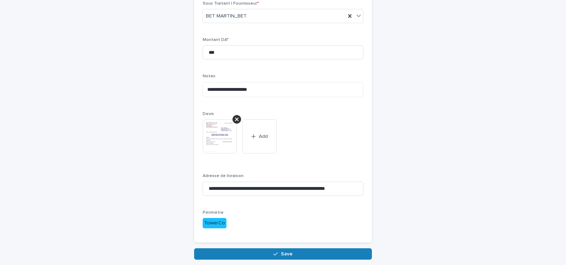
scroll to position [101, 0]
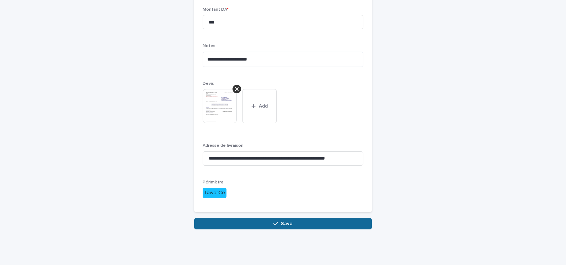
click at [317, 229] on button "Save" at bounding box center [283, 223] width 178 height 11
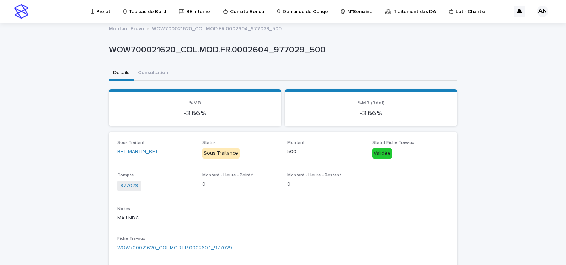
click at [106, 16] on link "Projet" at bounding box center [102, 11] width 23 height 22
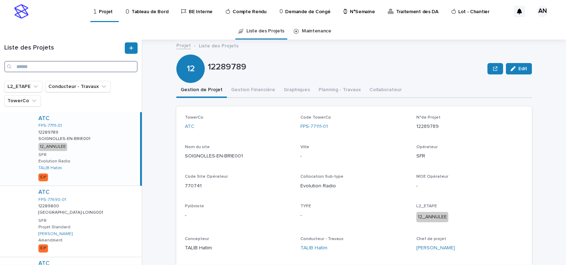
click at [31, 67] on input "Search" at bounding box center [70, 66] width 133 height 11
paste input "**********"
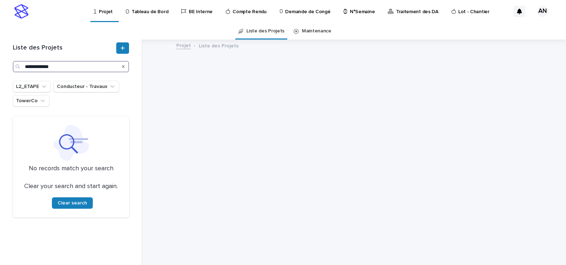
click at [27, 66] on input "**********" at bounding box center [71, 66] width 116 height 11
type input "**********"
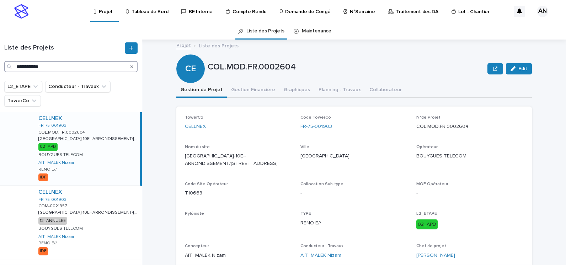
scroll to position [36, 0]
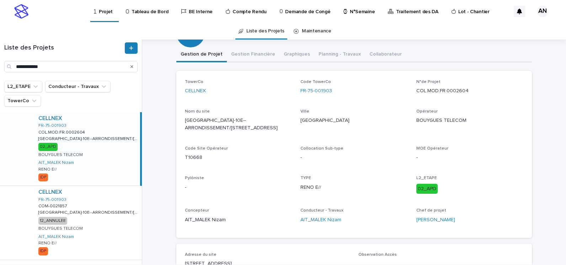
click at [105, 160] on div "CELLNEX FR-75-001903 COL.MOD.FR.0002604 COL.MOD.FR.0002604 PARIS-10E--ARRONDISS…" at bounding box center [86, 148] width 107 height 73
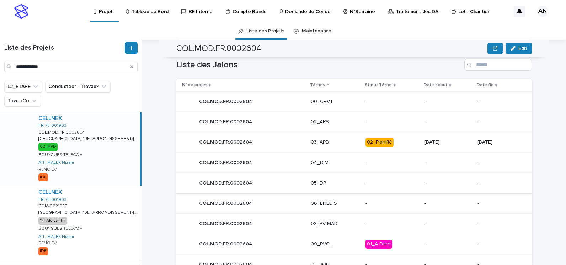
scroll to position [356, 0]
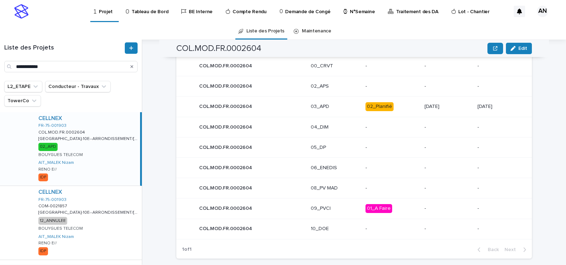
click at [334, 106] on p "03_APD" at bounding box center [335, 107] width 49 height 6
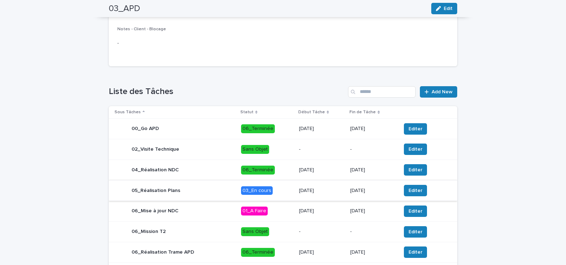
scroll to position [285, 0]
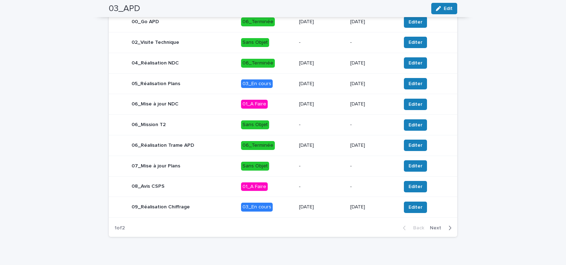
click at [449, 228] on icon "button" at bounding box center [450, 227] width 3 height 6
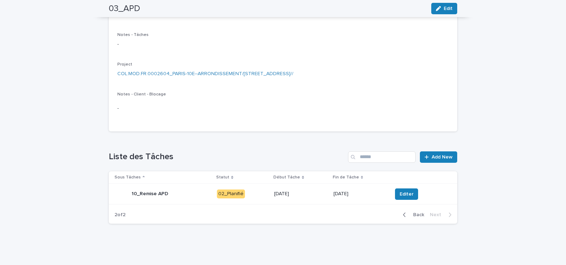
scroll to position [113, 0]
click at [191, 196] on div "10_Remise APD" at bounding box center [163, 194] width 97 height 14
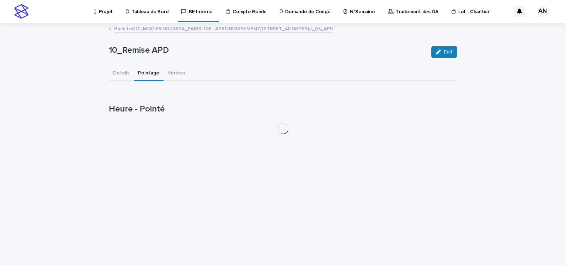
click at [150, 75] on button "Pointage" at bounding box center [149, 73] width 30 height 15
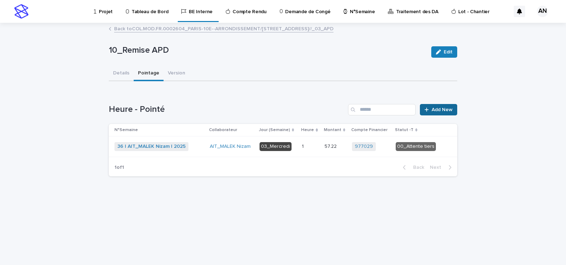
click at [433, 110] on span "Add New" at bounding box center [442, 109] width 21 height 5
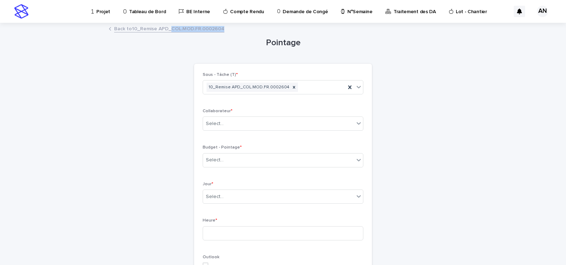
drag, startPoint x: 224, startPoint y: 29, endPoint x: 168, endPoint y: 28, distance: 56.6
click at [168, 28] on div "Back to 10_Remise APD_COL.MOD.FR.0002604" at bounding box center [283, 29] width 356 height 10
copy link "COL.MOD.FR.0002604"
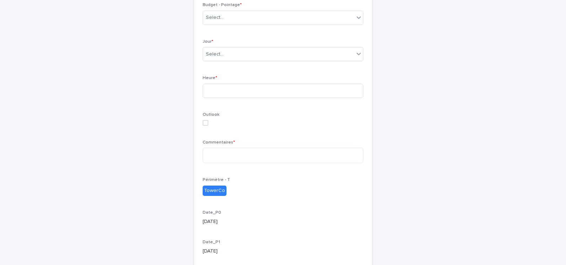
scroll to position [71, 0]
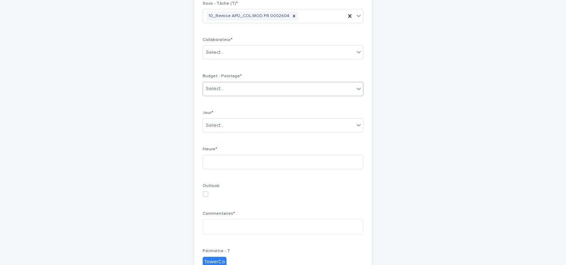
click at [233, 86] on div "Select..." at bounding box center [278, 89] width 151 height 12
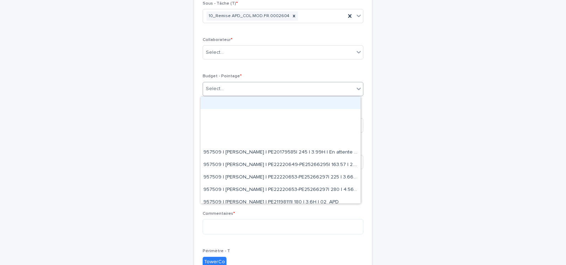
paste input "**********"
type input "**********"
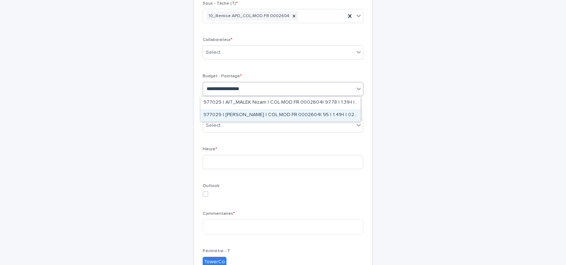
click at [308, 114] on div "977029 | NIARE MORIBA | COL.MOD.FR.0002604| 95 | 1.41H | 02_APD" at bounding box center [281, 115] width 160 height 12
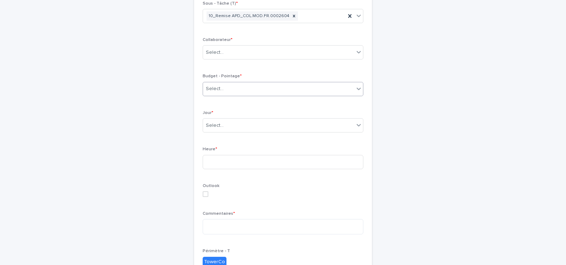
scroll to position [78, 0]
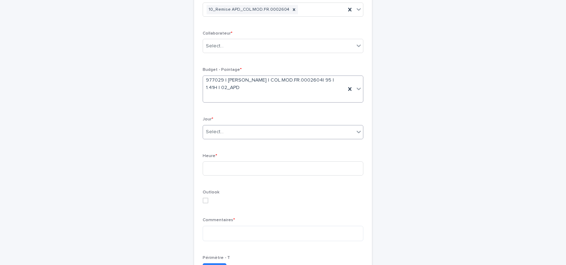
click at [249, 135] on div "Select..." at bounding box center [278, 132] width 151 height 12
type input "*****"
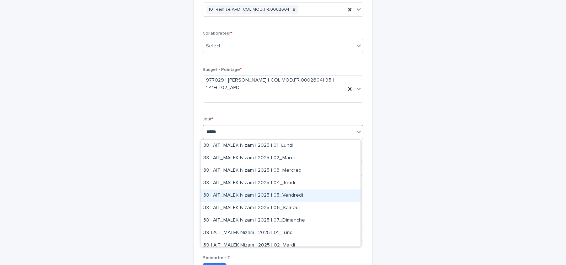
click at [278, 198] on div "38 | AIT_MALEK Nizam | 2025 | 05_Vendredi" at bounding box center [281, 195] width 160 height 12
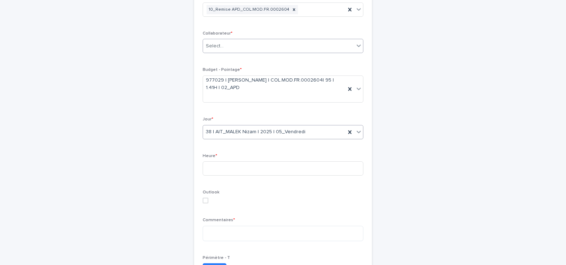
click at [244, 47] on div "Select..." at bounding box center [278, 46] width 151 height 12
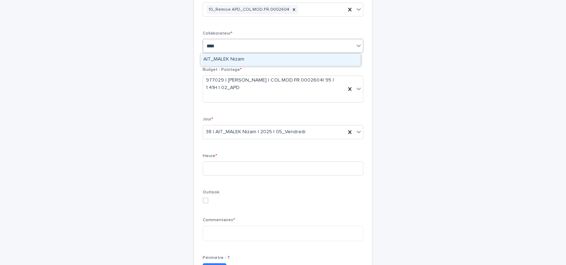
type input "*****"
click at [224, 58] on div "AIT_MALEK Nizam" at bounding box center [281, 59] width 160 height 12
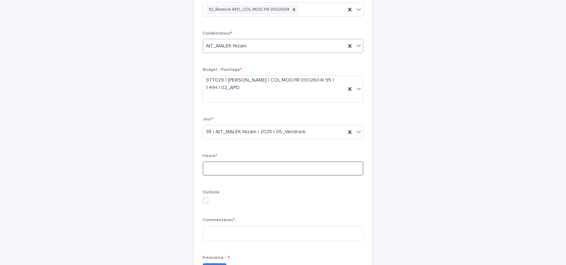
click at [254, 169] on input at bounding box center [283, 168] width 161 height 14
type input "*"
click at [252, 232] on textarea at bounding box center [283, 233] width 161 height 15
type textarea "*"
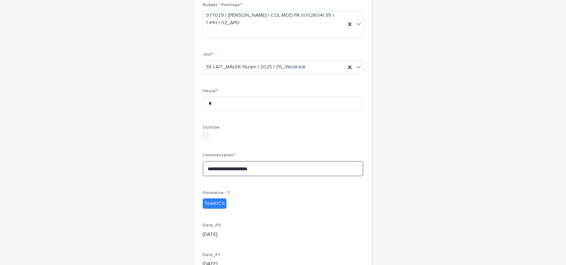
scroll to position [242, 0]
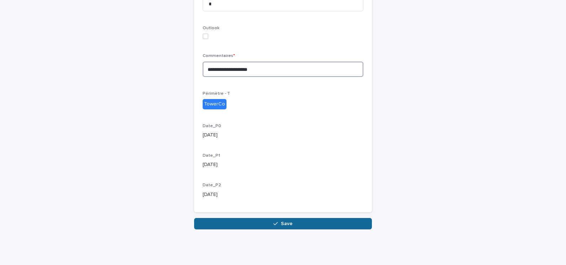
type textarea "**********"
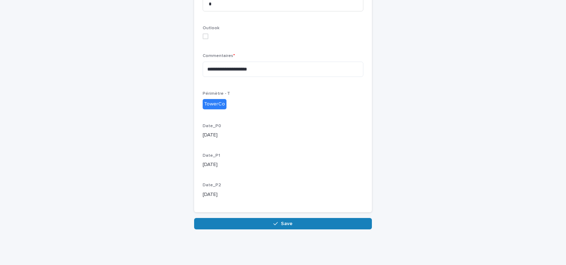
click at [329, 225] on button "Save" at bounding box center [283, 223] width 178 height 11
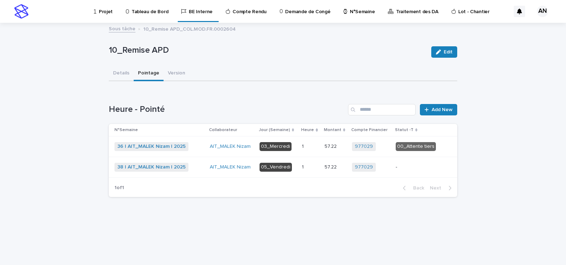
click at [196, 169] on div "38 | AIT_MALEK Nizam | 2025 + 0" at bounding box center [160, 167] width 90 height 9
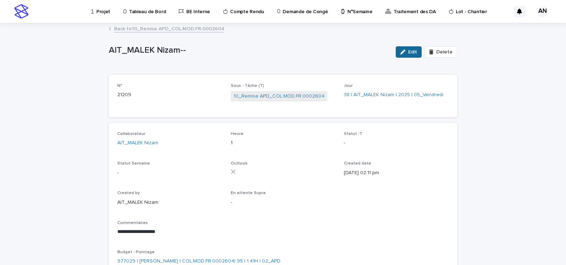
click at [409, 51] on span "Edit" at bounding box center [412, 51] width 9 height 5
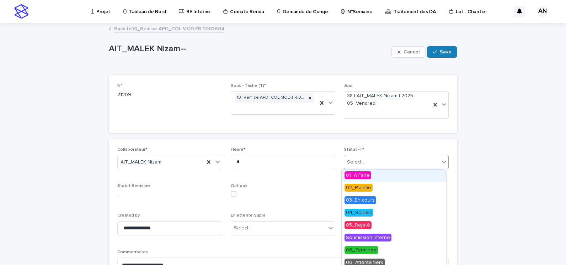
click at [408, 158] on div "Select..." at bounding box center [391, 162] width 95 height 12
click at [362, 189] on span "02_Planifié" at bounding box center [359, 188] width 28 height 8
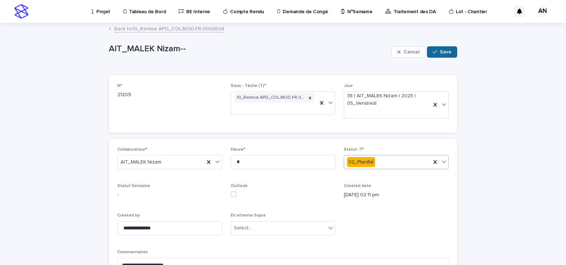
click at [442, 47] on button "Save" at bounding box center [442, 51] width 30 height 11
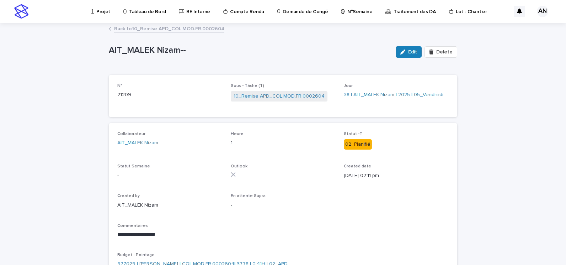
click at [167, 27] on link "Back to 10_Remise APD_COL.MOD.FR.0002604" at bounding box center [169, 28] width 110 height 8
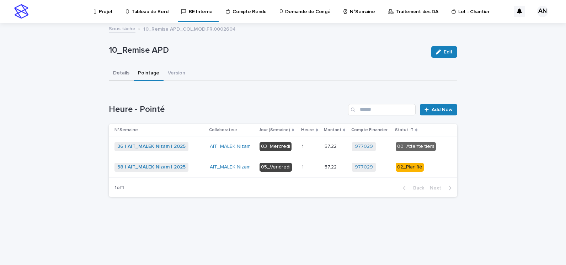
click at [113, 72] on button "Details" at bounding box center [121, 73] width 25 height 15
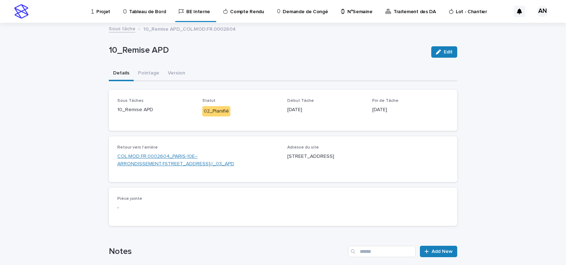
click at [159, 155] on link "COL.MOD.FR.0002604_PARIS-10E--ARRONDISSEMENT/118 rue LAFAYETTE_PARIS _RENO E//_…" at bounding box center [197, 160] width 161 height 15
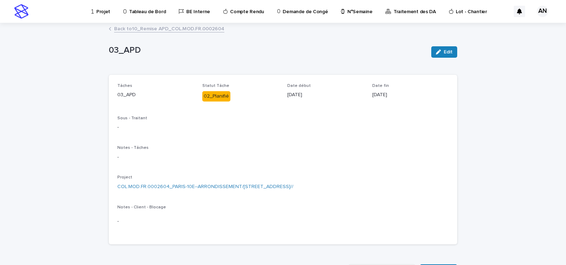
click at [155, 29] on link "Back to 10_Remise APD_COL.MOD.FR.0002604" at bounding box center [169, 28] width 110 height 8
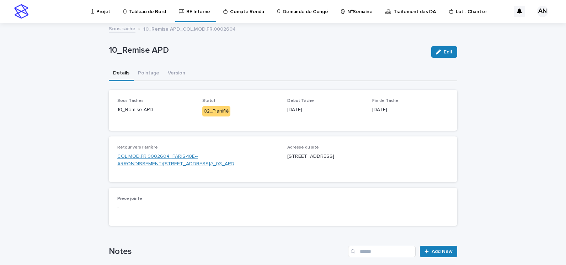
click at [181, 164] on link "COL.MOD.FR.0002604_PARIS-10E--ARRONDISSEMENT/118 rue LAFAYETTE_PARIS _RENO E//_…" at bounding box center [197, 160] width 161 height 15
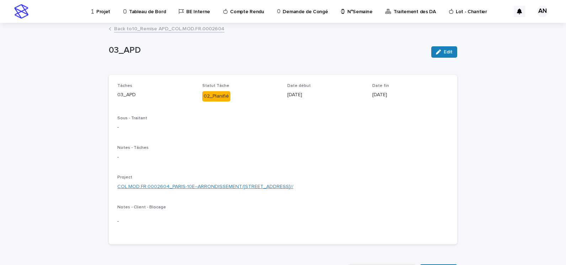
click at [194, 189] on link "COL.MOD.FR.0002604_PARIS-10E--ARRONDISSEMENT/118 rue LAFAYETTE_PARIS _RENO E//" at bounding box center [205, 186] width 176 height 7
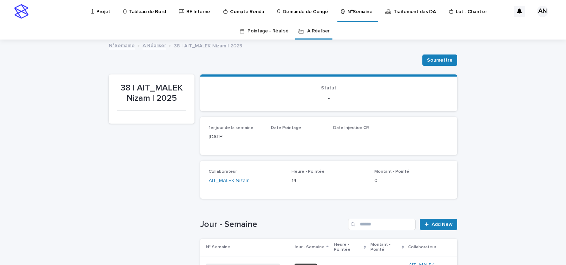
click at [101, 12] on p "Projet" at bounding box center [103, 7] width 14 height 15
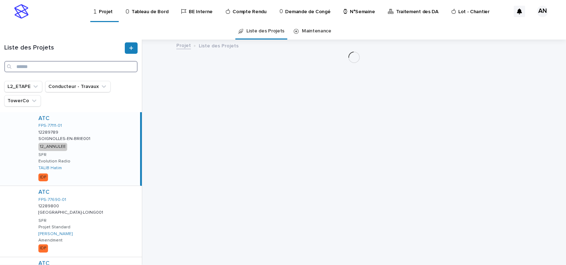
click at [70, 64] on input "Search" at bounding box center [70, 66] width 133 height 11
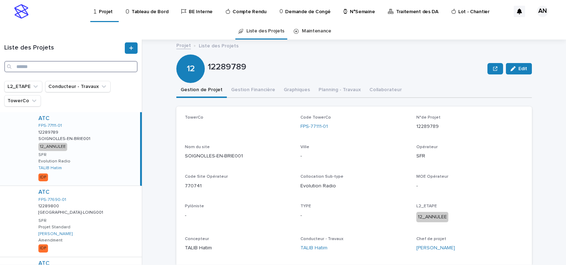
paste input "**********"
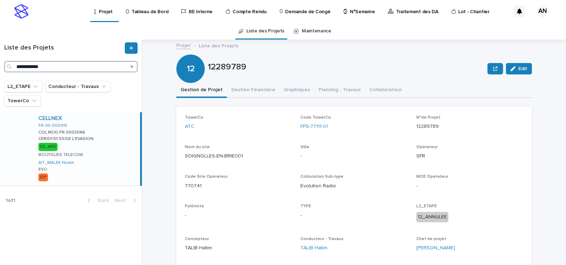
type input "**********"
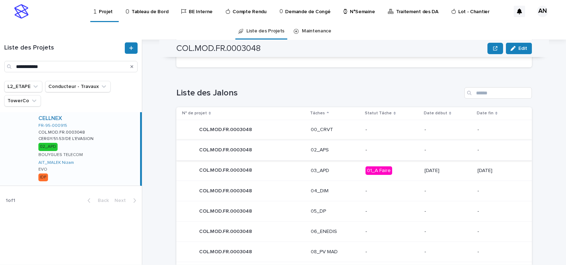
scroll to position [320, 0]
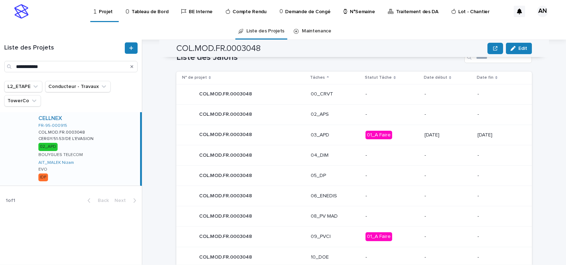
click at [345, 135] on p "03_APD" at bounding box center [335, 135] width 49 height 6
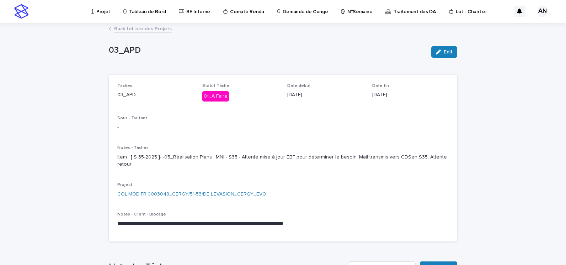
scroll to position [71, 0]
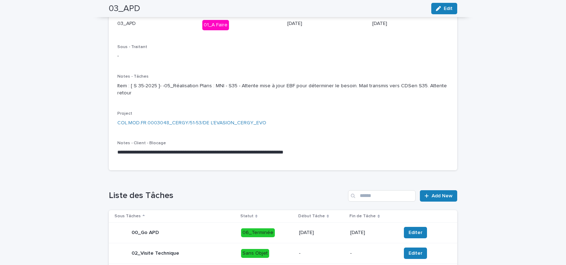
click at [310, 116] on p "Project" at bounding box center [283, 113] width 332 height 5
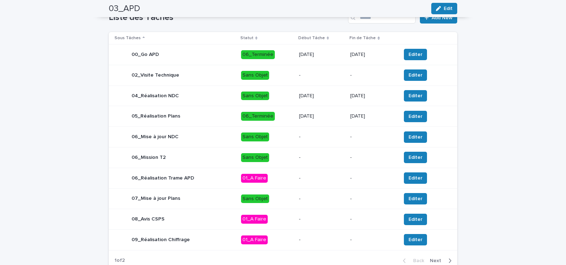
scroll to position [295, 0]
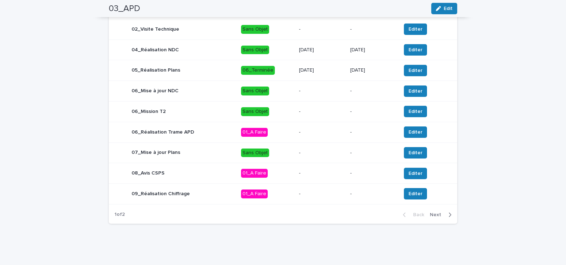
click at [442, 216] on span "Next" at bounding box center [438, 214] width 16 height 5
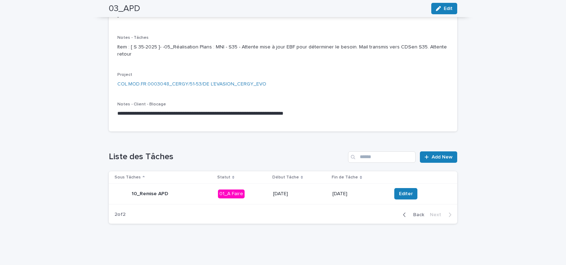
scroll to position [110, 0]
click at [189, 195] on div "10_Remise APD" at bounding box center [164, 193] width 98 height 14
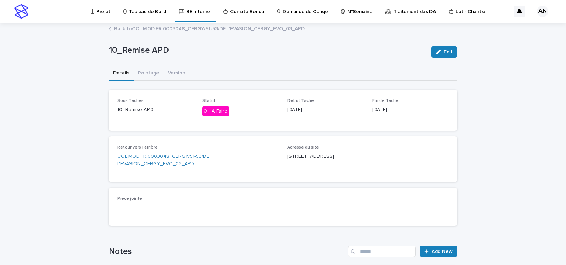
click at [193, 30] on link "Back to COL.MOD.FR.0003048_CERGY/51-53/DE L'EVASION_CERGY_EVO_03_APD" at bounding box center [209, 28] width 191 height 8
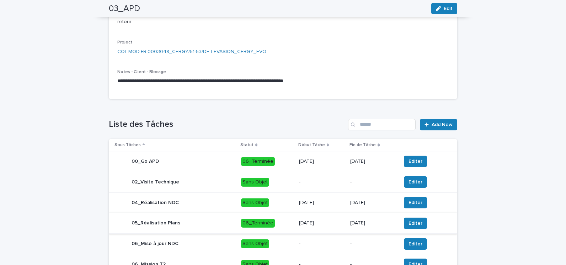
scroll to position [249, 0]
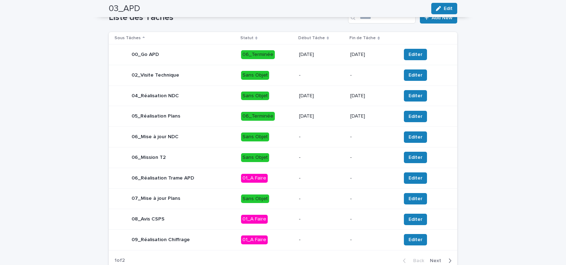
click at [281, 120] on p "06_Terminée" at bounding box center [267, 116] width 52 height 9
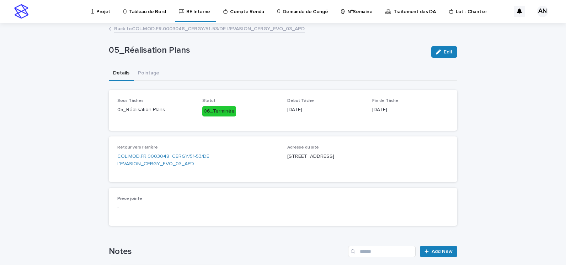
scroll to position [123, 0]
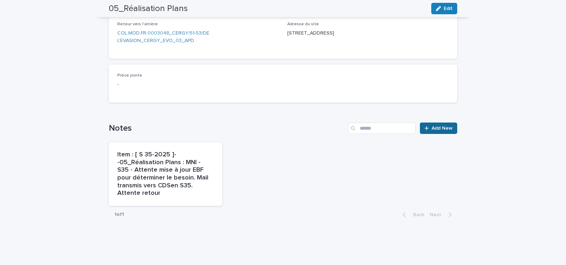
click at [433, 129] on span "Add New" at bounding box center [442, 128] width 21 height 5
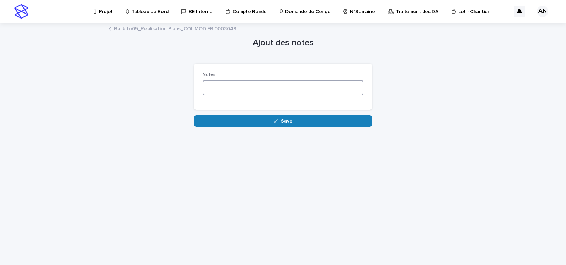
click at [242, 89] on textarea at bounding box center [283, 87] width 161 height 15
paste textarea "**********"
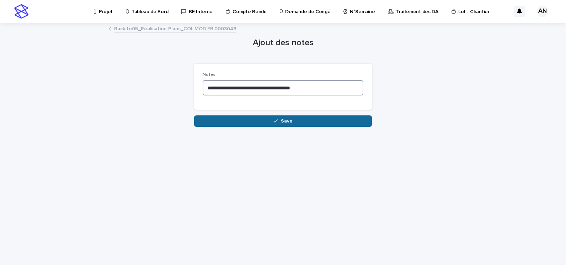
type textarea "**********"
click at [282, 123] on button "Save" at bounding box center [283, 120] width 178 height 11
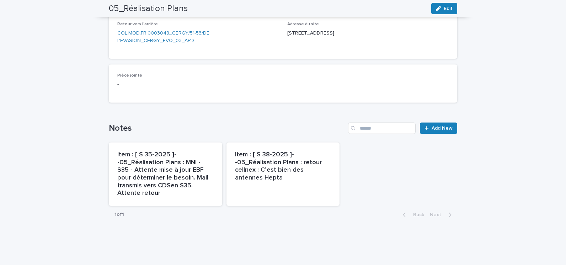
scroll to position [16, 0]
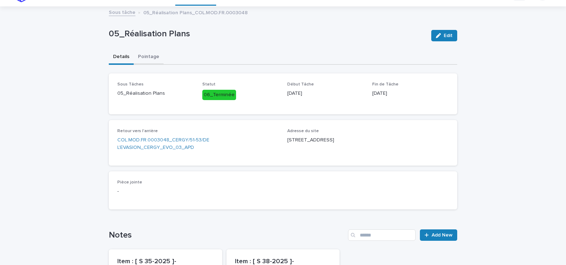
click at [142, 59] on div "05_Réalisation Plans Edit 05_Réalisation Plans Edit Sorry, there was an error s…" at bounding box center [283, 171] width 349 height 329
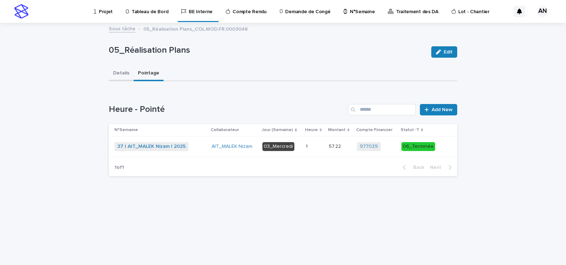
click at [124, 76] on button "Details" at bounding box center [121, 73] width 25 height 15
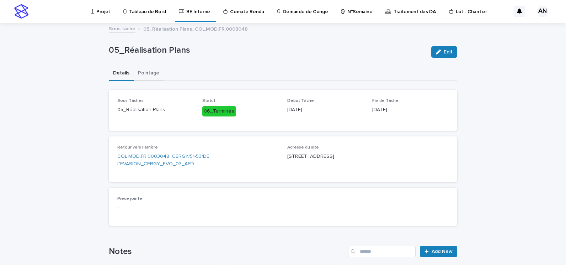
click at [140, 76] on button "Pointage" at bounding box center [149, 73] width 30 height 15
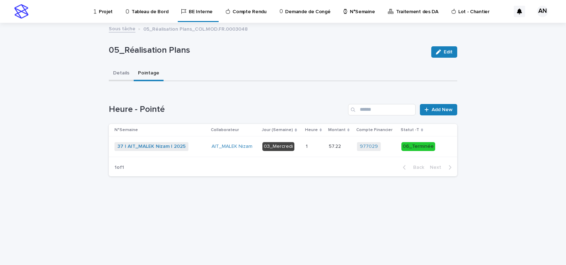
click at [123, 78] on button "Details" at bounding box center [121, 73] width 25 height 15
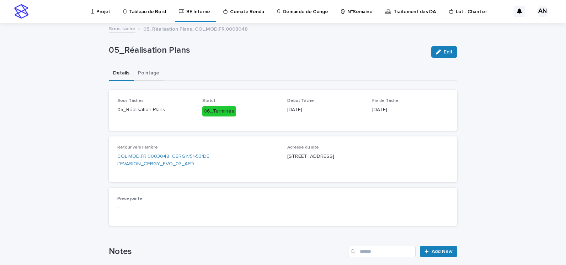
click at [150, 76] on button "Pointage" at bounding box center [149, 73] width 30 height 15
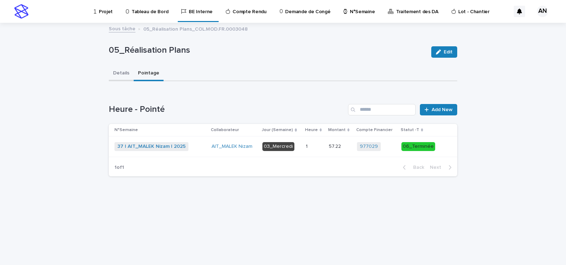
click at [124, 74] on button "Details" at bounding box center [121, 73] width 25 height 15
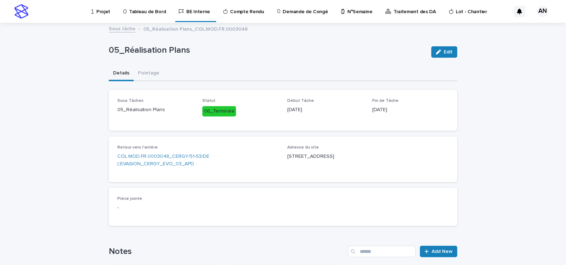
click at [123, 30] on link "Sous tâche" at bounding box center [122, 28] width 27 height 8
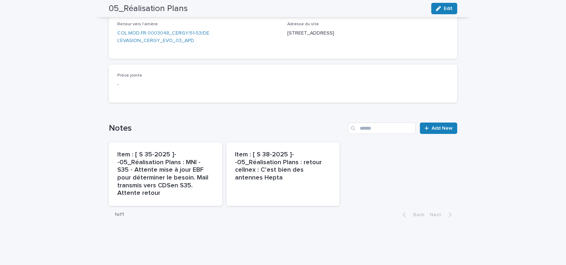
scroll to position [16, 0]
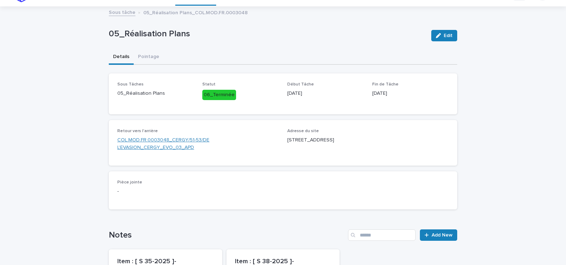
click at [179, 143] on link "COL.MOD.FR.0003048_CERGY/51-53/DE L'EVASION_CERGY_EVO_03_APD" at bounding box center [197, 143] width 161 height 15
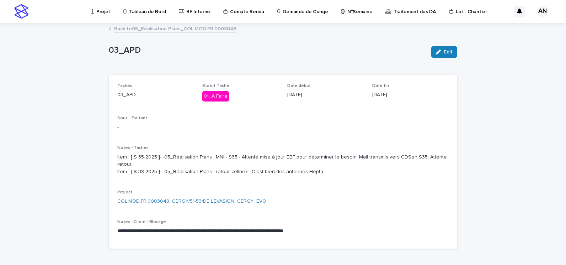
click at [149, 26] on link "Back to 05_Réalisation Plans_COL.MOD.FR.0003048" at bounding box center [175, 28] width 122 height 8
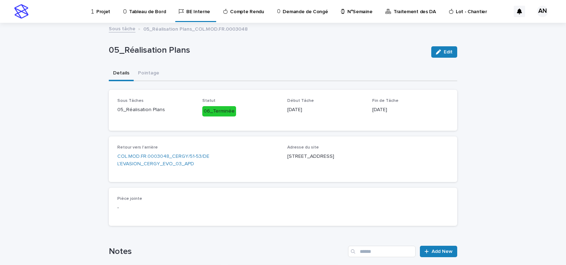
click at [127, 29] on link "Sous tâche" at bounding box center [122, 28] width 27 height 8
click at [168, 156] on link "COL.MOD.FR.0003048_CERGY/51-53/DE L'EVASION_CERGY_EVO_03_APD" at bounding box center [197, 160] width 161 height 15
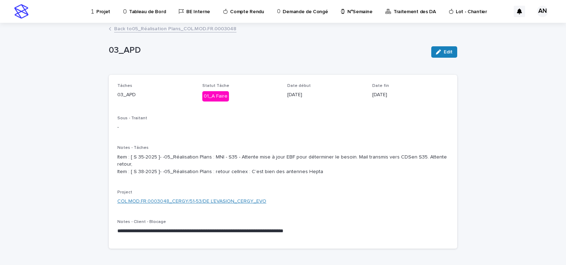
click at [203, 200] on link "COL.MOD.FR.0003048_CERGY/51-53/DE L'EVASION_CERGY_EVO" at bounding box center [191, 200] width 149 height 7
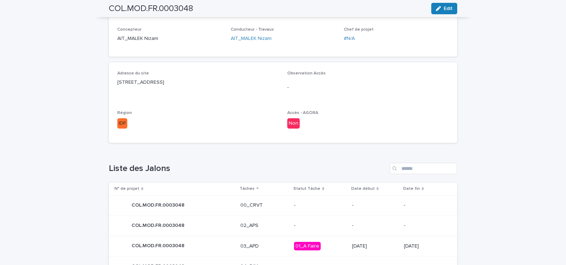
scroll to position [351, 0]
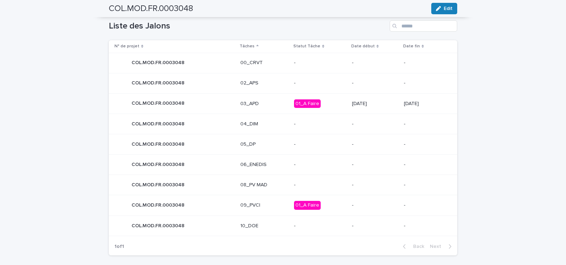
click at [272, 101] on p "03_APD" at bounding box center [264, 104] width 48 height 6
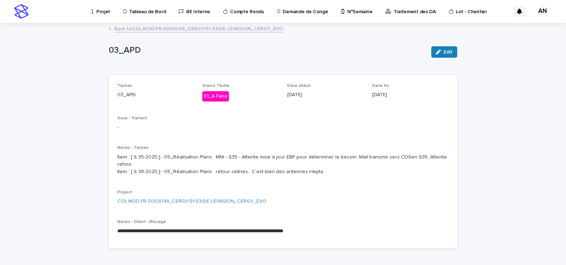
click at [177, 27] on link "Back to COL.MOD.FR.0003048_CERGY/51-53/DE L'EVASION_CERGY_EVO" at bounding box center [198, 28] width 169 height 8
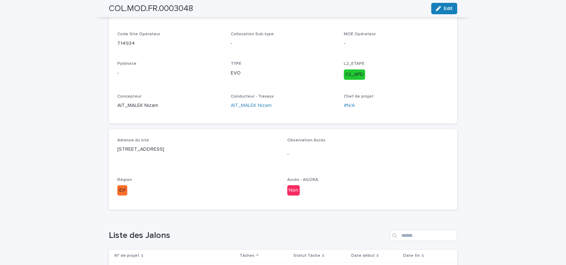
scroll to position [320, 0]
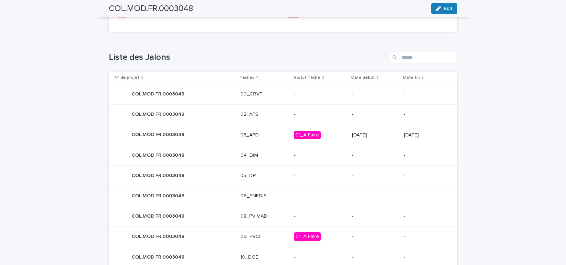
click at [271, 143] on td "03_APD" at bounding box center [265, 134] width 54 height 21
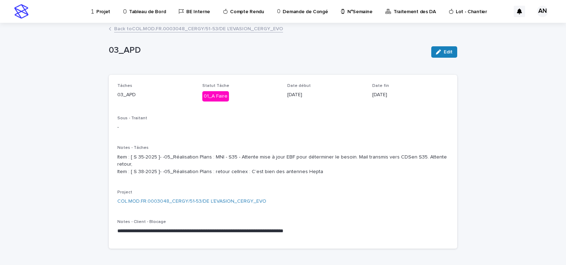
click at [136, 30] on link "Back to COL.MOD.FR.0003048_CERGY/51-53/DE L'EVASION_CERGY_EVO" at bounding box center [198, 28] width 169 height 8
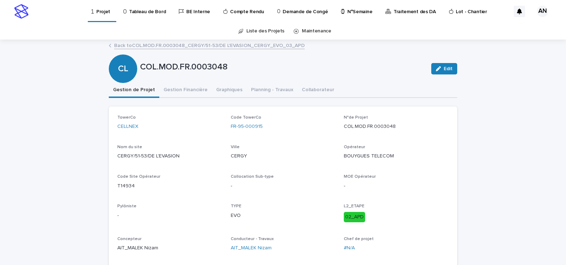
click at [306, 190] on div "Collocation Sub-type -" at bounding box center [283, 184] width 105 height 21
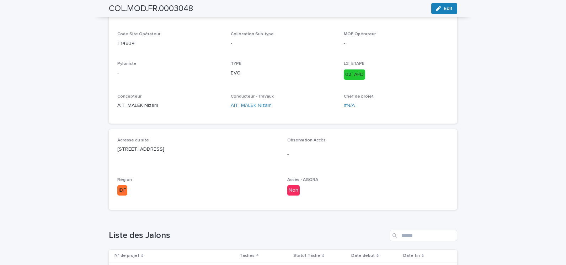
scroll to position [71, 0]
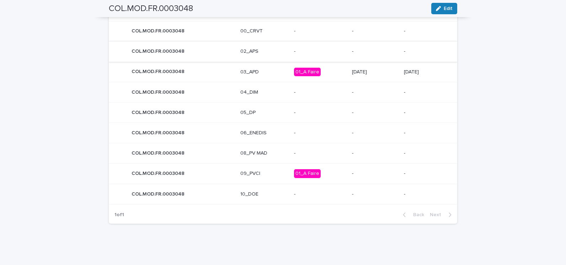
scroll to position [312, 0]
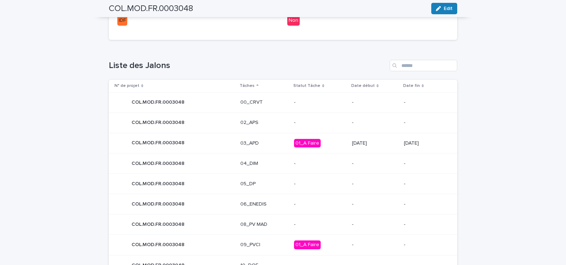
click at [263, 147] on div "03_APD" at bounding box center [264, 143] width 48 height 12
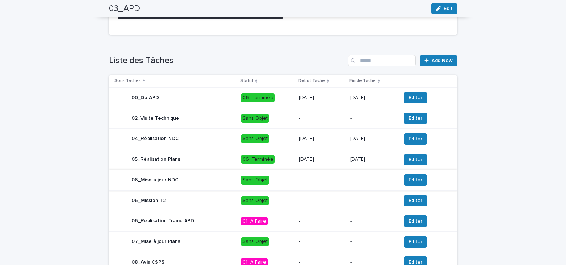
scroll to position [249, 0]
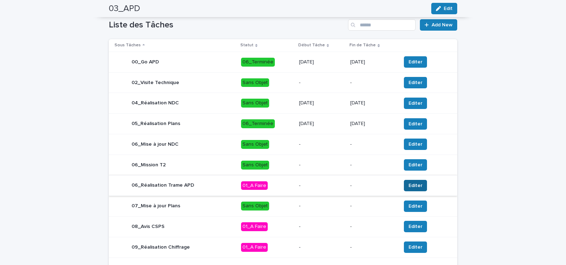
click at [412, 184] on span "Editer" at bounding box center [416, 185] width 14 height 7
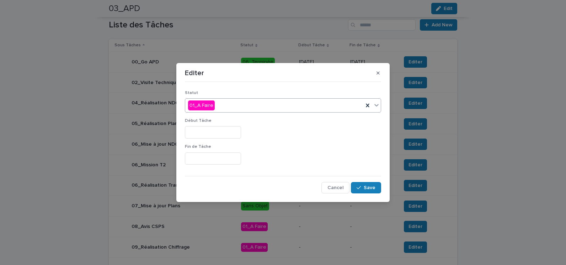
click at [378, 104] on icon at bounding box center [377, 105] width 4 height 2
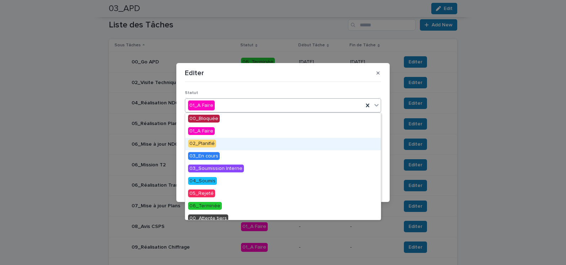
click at [213, 142] on span "02_Planifié" at bounding box center [202, 143] width 28 height 8
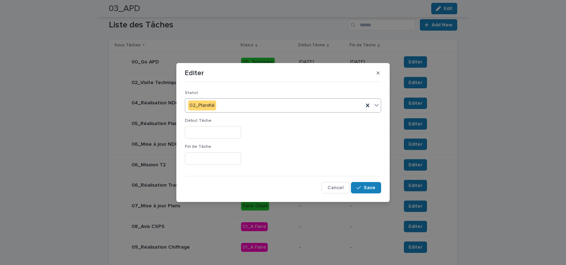
click at [216, 134] on input "text" at bounding box center [213, 132] width 56 height 12
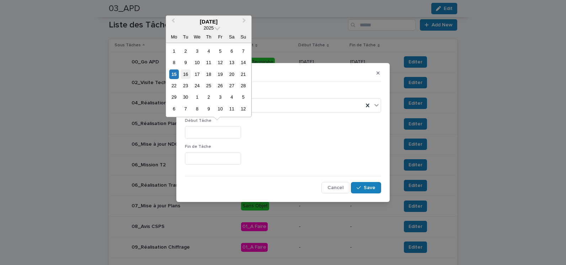
click at [187, 75] on div "16" at bounding box center [186, 74] width 10 height 10
type input "*********"
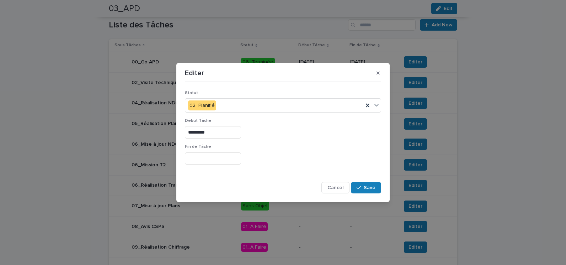
click at [201, 157] on input "text" at bounding box center [213, 158] width 56 height 12
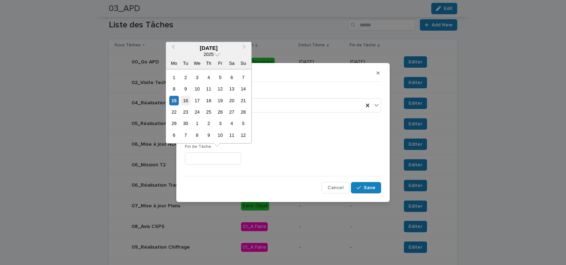
click at [189, 102] on div "16" at bounding box center [186, 101] width 10 height 10
type input "*********"
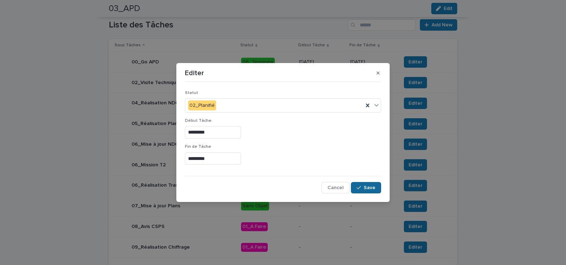
click at [367, 186] on span "Save" at bounding box center [370, 187] width 12 height 5
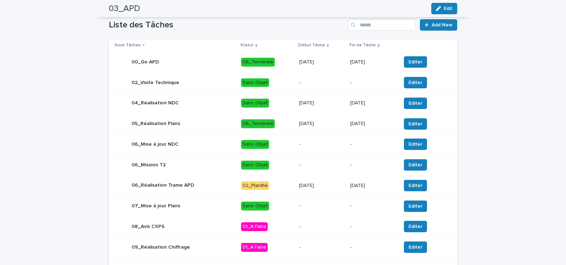
click at [208, 185] on div "06_Réalisation Trame APD" at bounding box center [175, 185] width 121 height 14
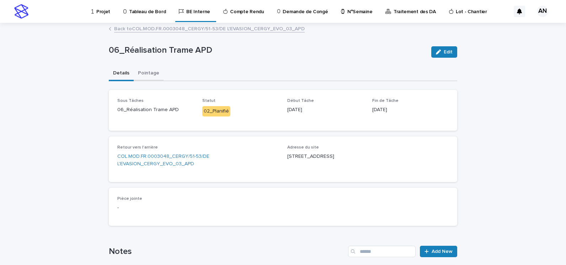
click at [144, 75] on button "Pointage" at bounding box center [149, 73] width 30 height 15
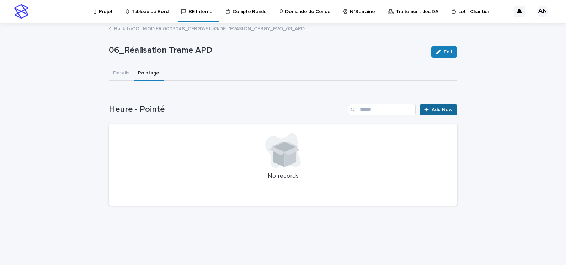
click at [438, 111] on span "Add New" at bounding box center [442, 109] width 21 height 5
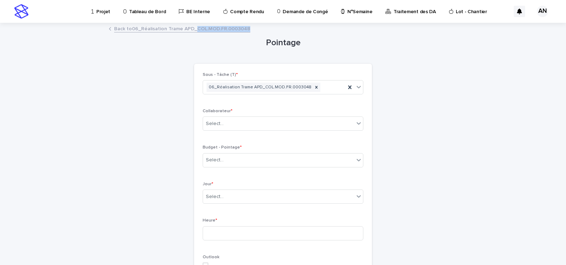
drag, startPoint x: 246, startPoint y: 28, endPoint x: 194, endPoint y: 32, distance: 52.4
click at [194, 32] on div "Back to 06_Réalisation Trame APD_COL.MOD.FR.0003048" at bounding box center [283, 29] width 356 height 10
copy link "COL.MOD.FR.0003048"
click at [250, 121] on div "Select..." at bounding box center [278, 124] width 151 height 12
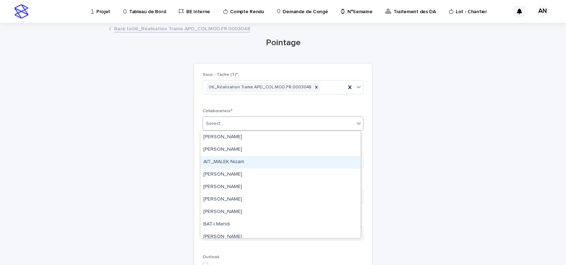
click at [109, 143] on div "Pointage Loading... Saving… Loading... Saving… Loading... Saving… Sous - Tâche …" at bounding box center [283, 240] width 349 height 434
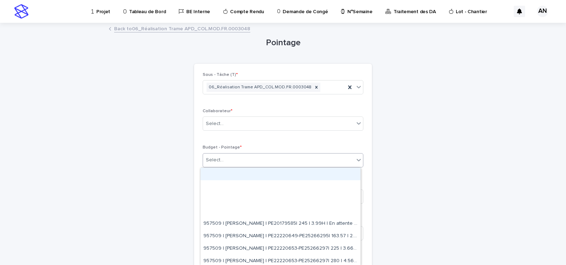
click at [221, 155] on div "Select..." at bounding box center [278, 160] width 151 height 12
paste input "**********"
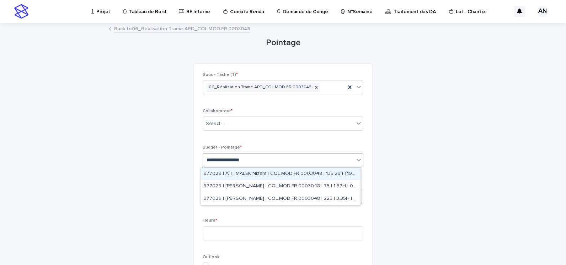
type input "**********"
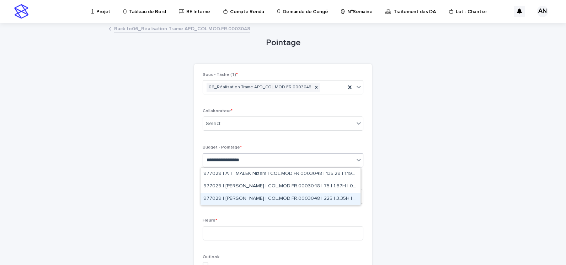
click at [319, 195] on div "977029 | NIARE MORIBA | COL.MOD.FR.0003048 | 225 | 3.35H | 02_APD" at bounding box center [281, 198] width 160 height 12
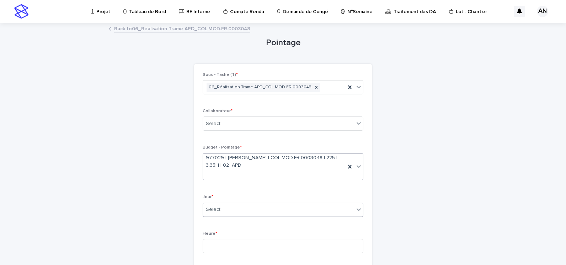
click at [271, 209] on div "Select..." at bounding box center [278, 209] width 151 height 12
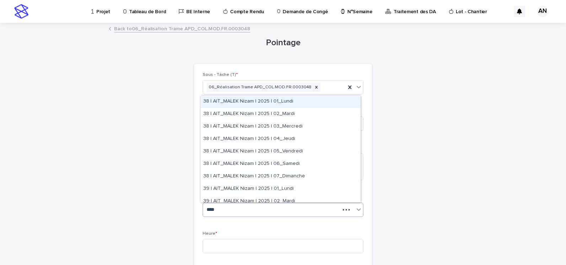
type input "*****"
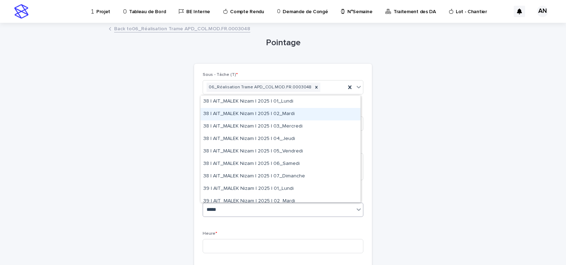
click at [285, 118] on div "38 | AIT_MALEK Nizam | 2025 | 02_Mardi" at bounding box center [281, 114] width 160 height 12
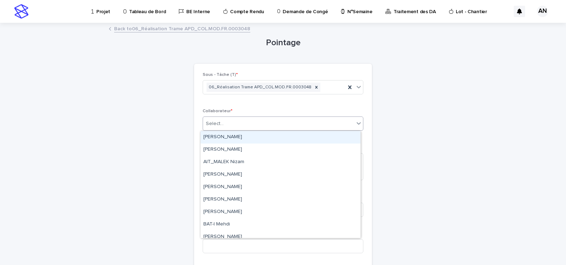
click at [289, 120] on div "Select..." at bounding box center [278, 124] width 151 height 12
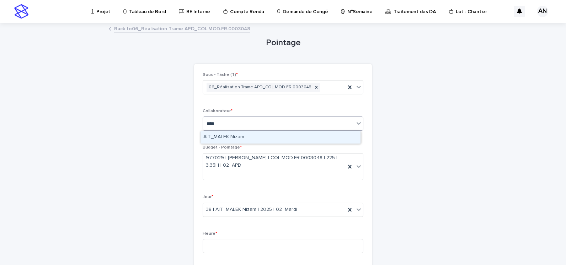
type input "*****"
click at [300, 139] on div "AIT_MALEK Nizam" at bounding box center [281, 137] width 160 height 12
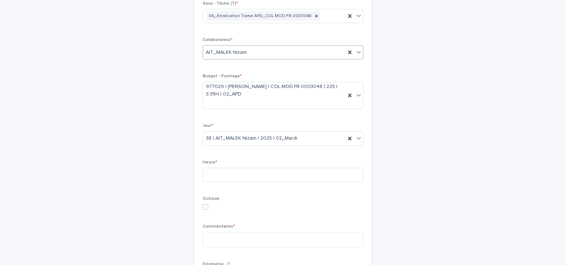
scroll to position [36, 0]
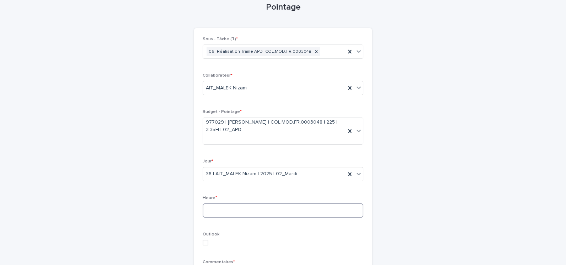
click at [297, 211] on input at bounding box center [283, 210] width 161 height 14
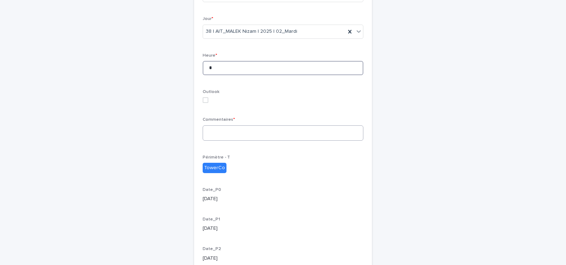
type input "*"
click at [219, 132] on textarea at bounding box center [283, 132] width 161 height 15
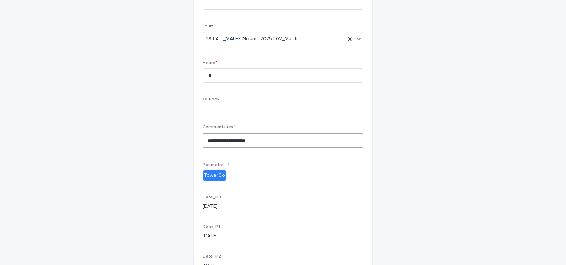
scroll to position [242, 0]
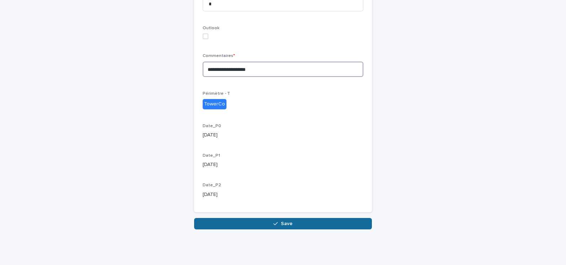
type textarea "**********"
click at [307, 226] on button "Save" at bounding box center [283, 223] width 178 height 11
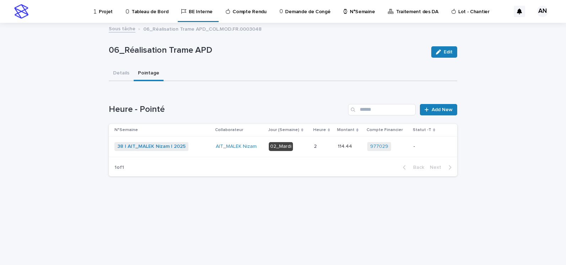
click at [203, 147] on div "38 | AIT_MALEK Nizam | 2025 + 0" at bounding box center [163, 146] width 96 height 9
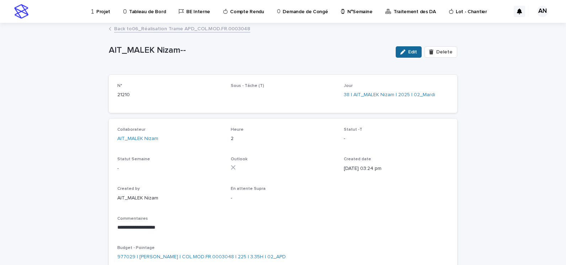
click at [409, 48] on button "Edit" at bounding box center [409, 51] width 26 height 11
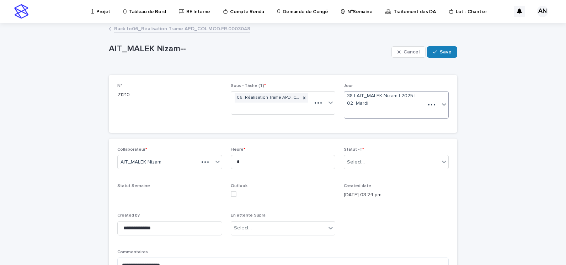
type textarea "**********"
click at [423, 157] on div "Select..." at bounding box center [391, 162] width 95 height 12
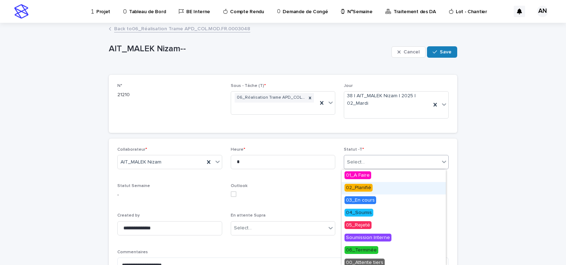
click at [353, 192] on div "02_Planifié" at bounding box center [394, 188] width 104 height 12
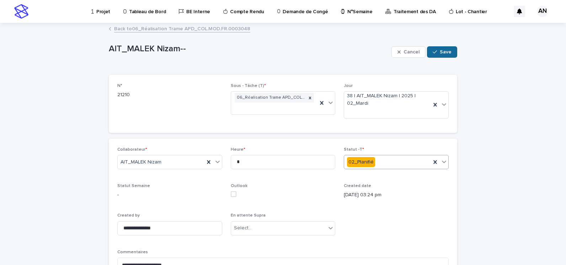
click at [440, 50] on span "Save" at bounding box center [446, 51] width 12 height 5
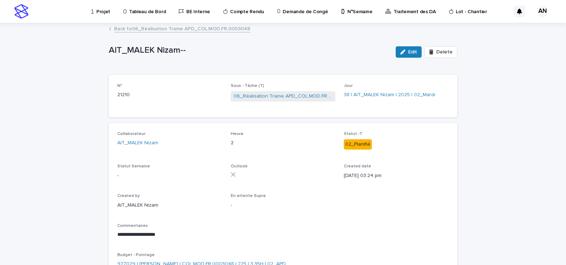
click at [193, 31] on link "Back to 06_Réalisation Trame APD_COL.MOD.FR.0003048" at bounding box center [182, 28] width 136 height 8
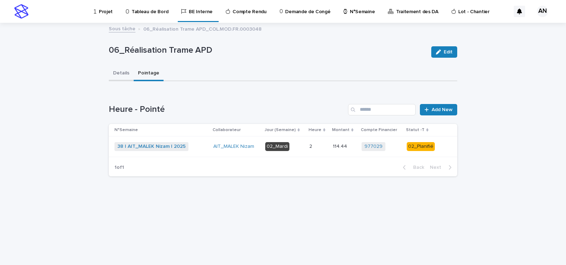
click at [121, 73] on button "Details" at bounding box center [121, 73] width 25 height 15
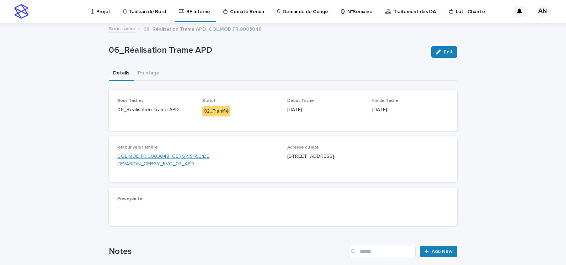
click at [157, 155] on link "COL.MOD.FR.0003048_CERGY/51-53/DE L'EVASION_CERGY_EVO_03_APD" at bounding box center [197, 160] width 161 height 15
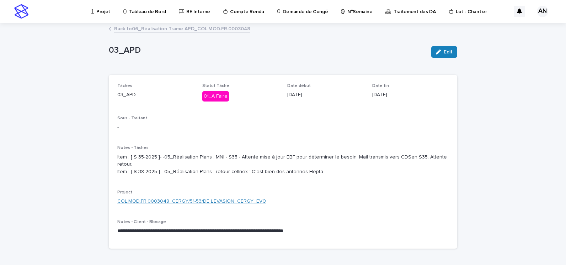
click at [213, 201] on link "COL.MOD.FR.0003048_CERGY/51-53/DE L'EVASION_CERGY_EVO" at bounding box center [191, 200] width 149 height 7
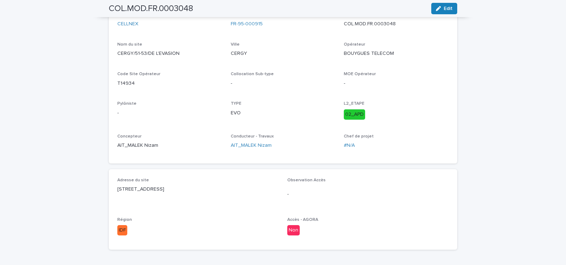
scroll to position [67, 0]
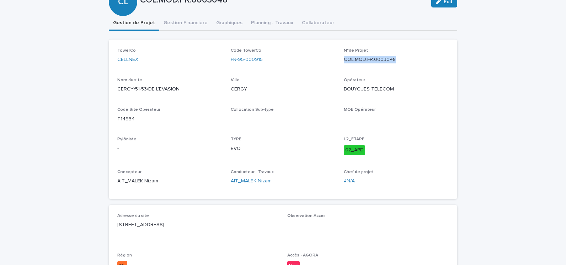
drag, startPoint x: 339, startPoint y: 59, endPoint x: 407, endPoint y: 65, distance: 68.1
click at [407, 65] on div "TowerCo CELLNEX Code TowerCo FR-95-000915 N°de Projet COL.MOD.FR.0003048 Nom du…" at bounding box center [283, 119] width 332 height 142
drag, startPoint x: 270, startPoint y: 60, endPoint x: 228, endPoint y: 62, distance: 42.4
click at [228, 62] on div "TowerCo CELLNEX Code TowerCo FR-95-000915 N°de Projet COL.MOD.FR.0003048 Nom du…" at bounding box center [283, 119] width 332 height 142
copy link "FR-95-000915"
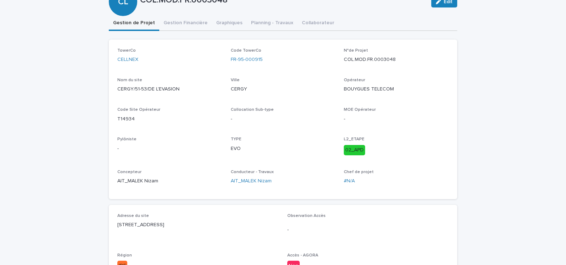
click at [401, 70] on div "TowerCo CELLNEX Code TowerCo FR-95-000915 N°de Projet COL.MOD.FR.0003048 Nom du…" at bounding box center [283, 119] width 332 height 142
drag, startPoint x: 397, startPoint y: 59, endPoint x: 341, endPoint y: 57, distance: 56.3
click at [344, 57] on p "COL.MOD.FR.0003048" at bounding box center [396, 59] width 105 height 7
copy p "COL.MOD.FR.0003048"
drag, startPoint x: 239, startPoint y: 61, endPoint x: 227, endPoint y: 65, distance: 13.3
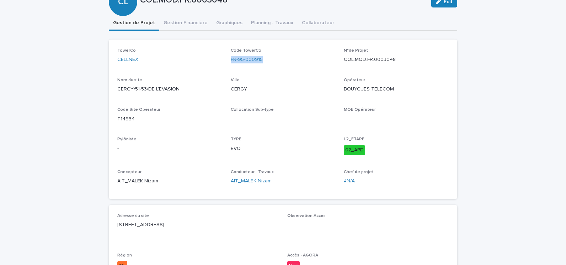
click at [227, 65] on div "TowerCo CELLNEX Code TowerCo FR-95-000915 N°de Projet COL.MOD.FR.0003048 Nom du…" at bounding box center [283, 119] width 332 height 142
copy link "FR-95-000915"
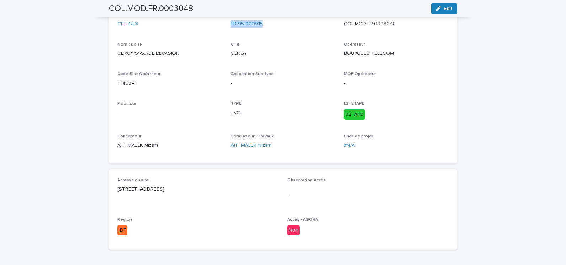
drag, startPoint x: 200, startPoint y: 188, endPoint x: 110, endPoint y: 193, distance: 89.8
click at [110, 193] on div "Adresse du site 51-53 bld de l'Evasion, 95000 CERGY Observation Accès - Région …" at bounding box center [283, 209] width 349 height 80
copy p "51-53 bld de l'Evasion, 95000 CERGY"
drag, startPoint x: 167, startPoint y: 175, endPoint x: 139, endPoint y: 176, distance: 27.4
click at [167, 175] on div "Adresse du site 51-53 bld de l'Evasion, 95000 CERGY Observation Accès - Région …" at bounding box center [283, 209] width 349 height 80
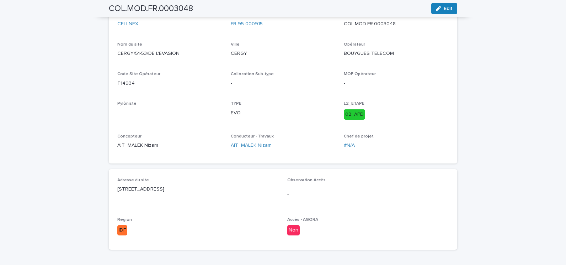
drag, startPoint x: 110, startPoint y: 179, endPoint x: 206, endPoint y: 191, distance: 96.1
click at [206, 191] on div "Adresse du site 51-53 bld de l'Evasion, 95000 CERGY Observation Accès - Région …" at bounding box center [283, 209] width 349 height 80
copy div "Adresse du site 51-53 bld de l'Evasion, 95000 CERGY"
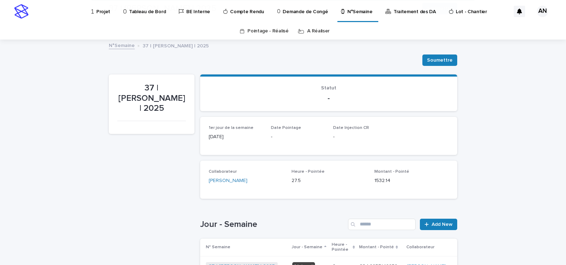
scroll to position [178, 0]
click at [318, 29] on link "A Réaliser" at bounding box center [318, 31] width 22 height 17
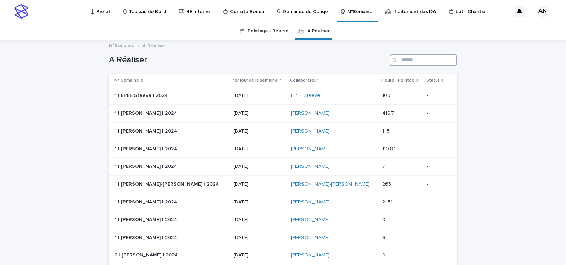
click at [421, 63] on input "Search" at bounding box center [424, 59] width 68 height 11
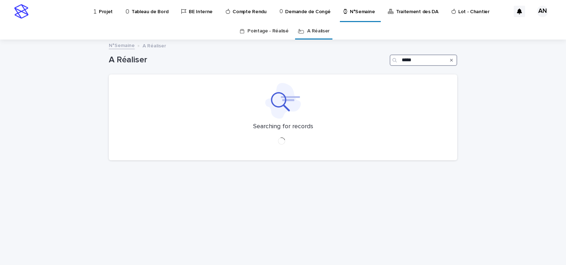
type input "*****"
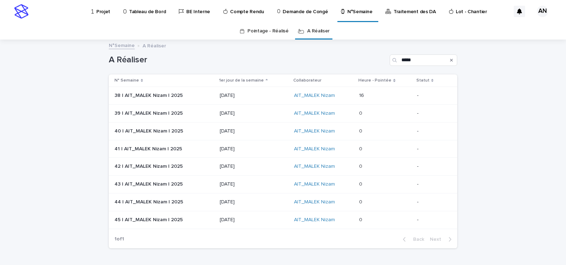
click at [271, 94] on p "[DATE]" at bounding box center [254, 95] width 69 height 6
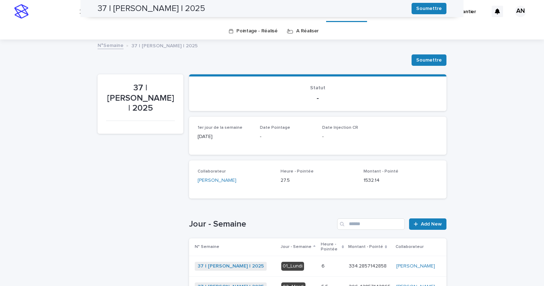
scroll to position [168, 0]
